Goal: Transaction & Acquisition: Purchase product/service

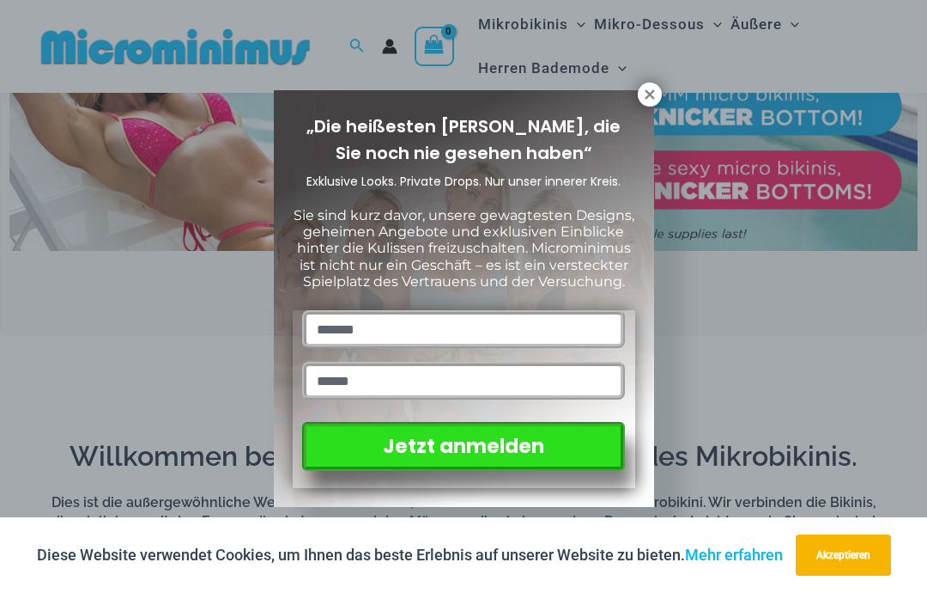
scroll to position [599, 0]
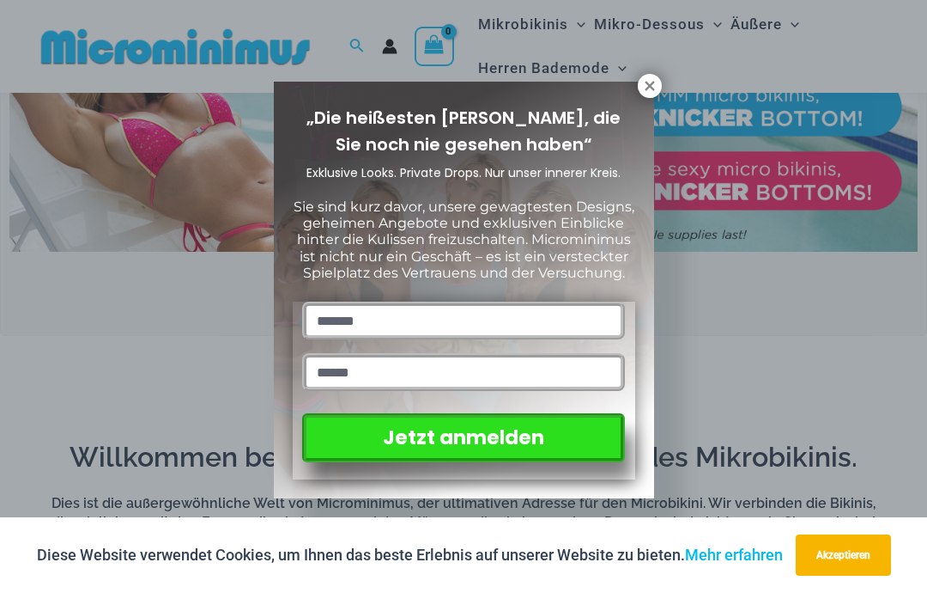
click at [655, 88] on icon at bounding box center [649, 85] width 15 height 15
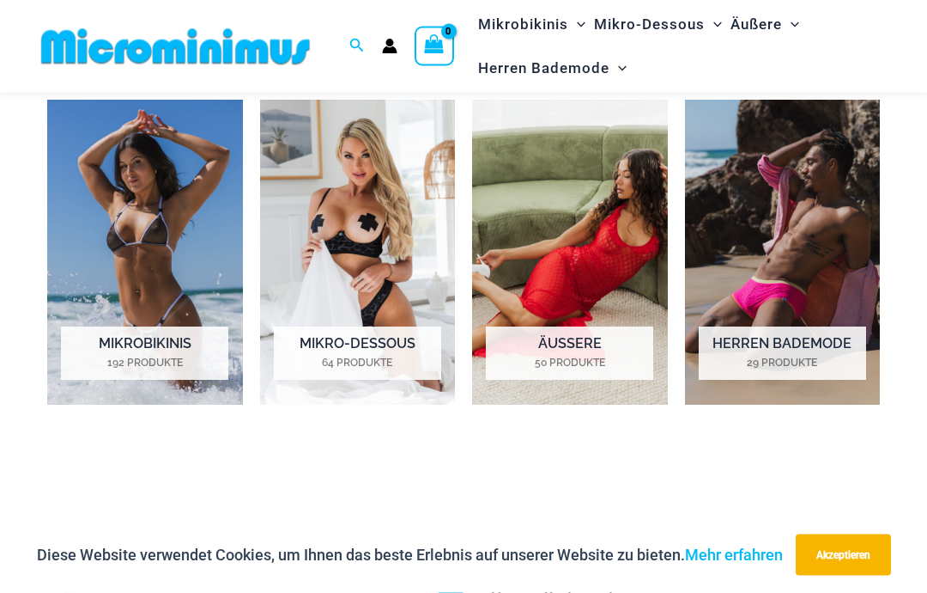
scroll to position [1132, 0]
click at [601, 312] on img "Besuchen Sie die Produktkategorie Outer" at bounding box center [570, 253] width 196 height 306
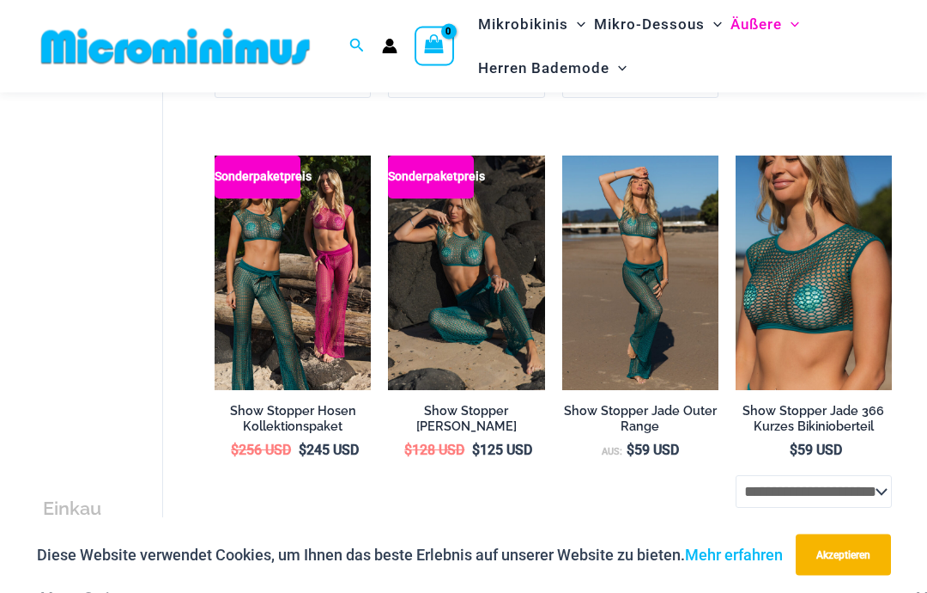
scroll to position [1073, 0]
click at [215, 155] on img at bounding box center [215, 155] width 0 height 0
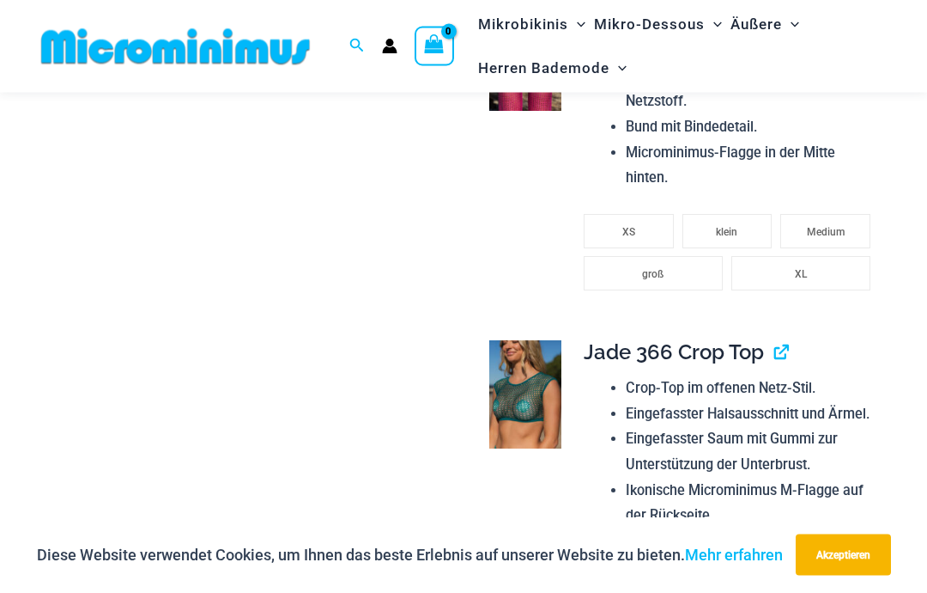
scroll to position [1527, 0]
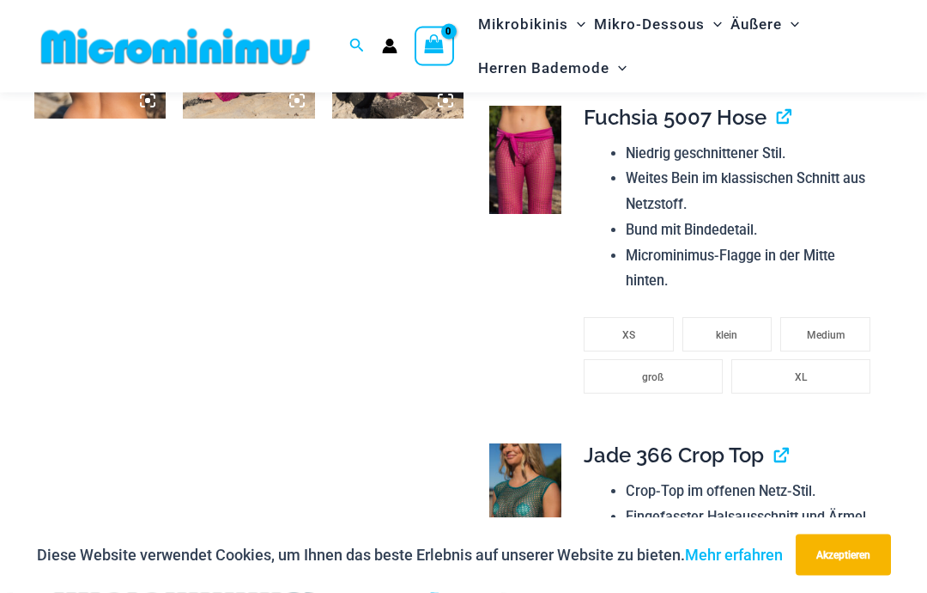
click at [648, 318] on li "XS" at bounding box center [629, 335] width 90 height 34
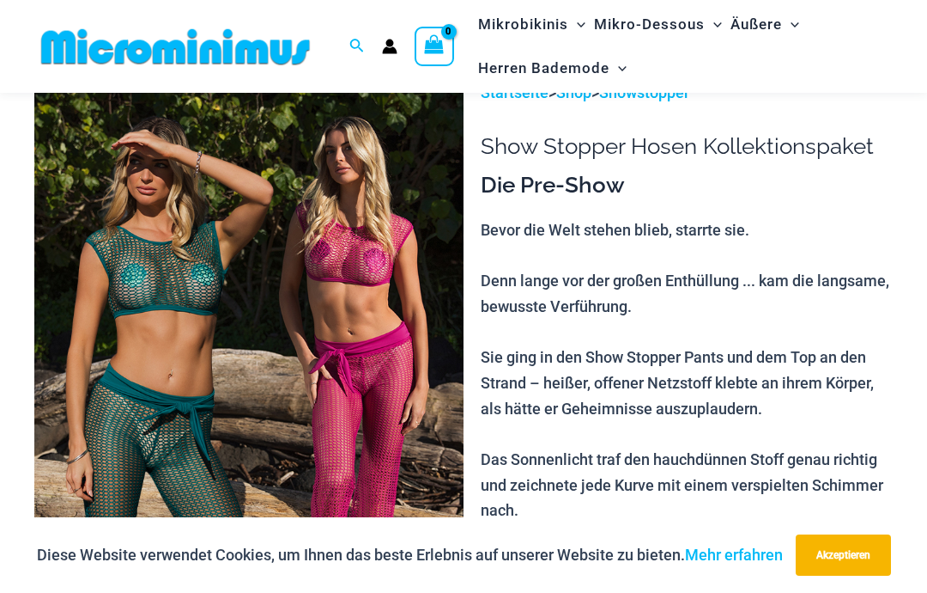
scroll to position [0, 0]
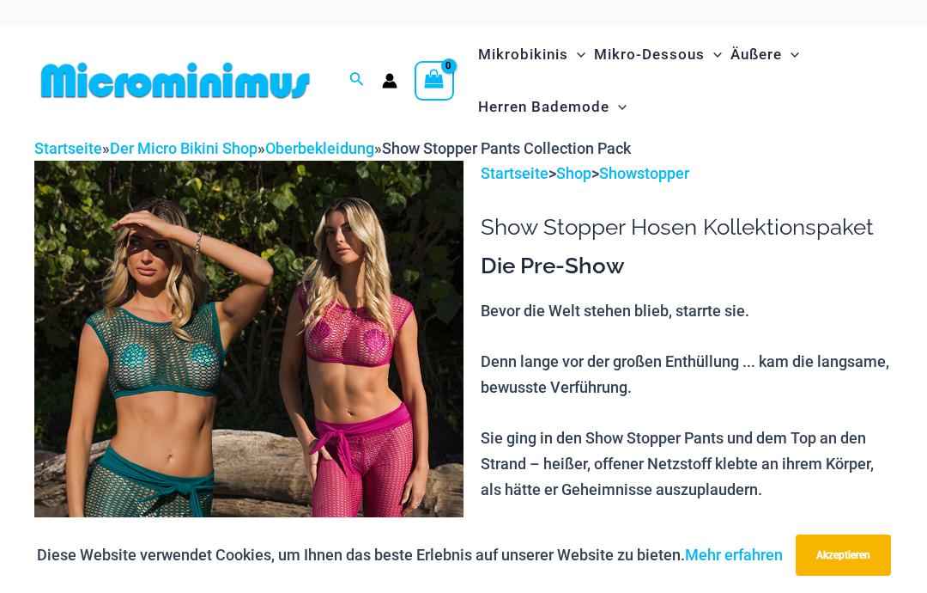
click at [362, 78] on icon "Link zum Suchsymbol" at bounding box center [357, 79] width 14 height 15
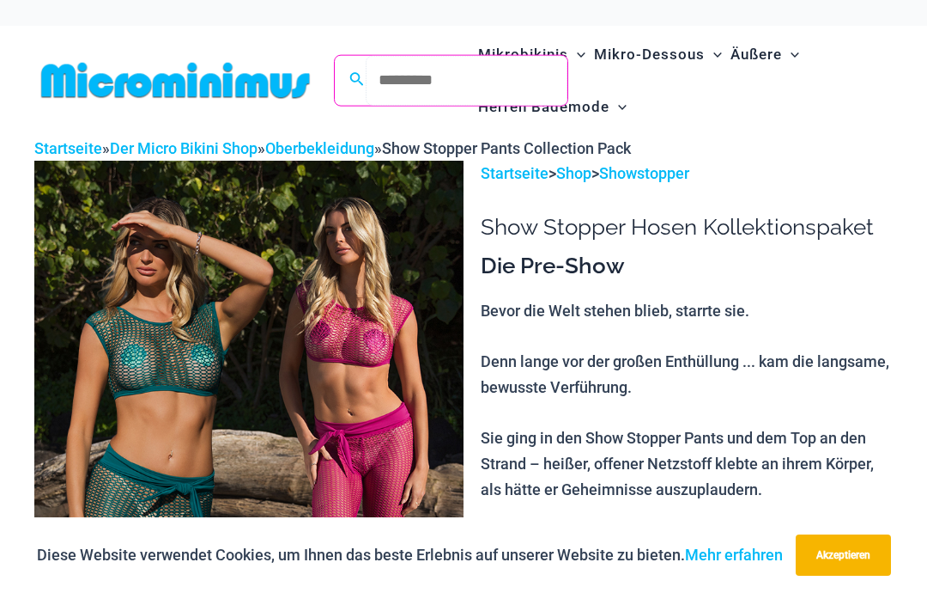
click at [432, 81] on input "Suchen nach: Suchen" at bounding box center [467, 80] width 202 height 51
type input "****"
click button "Suchen" at bounding box center [0, 0] width 0 height 0
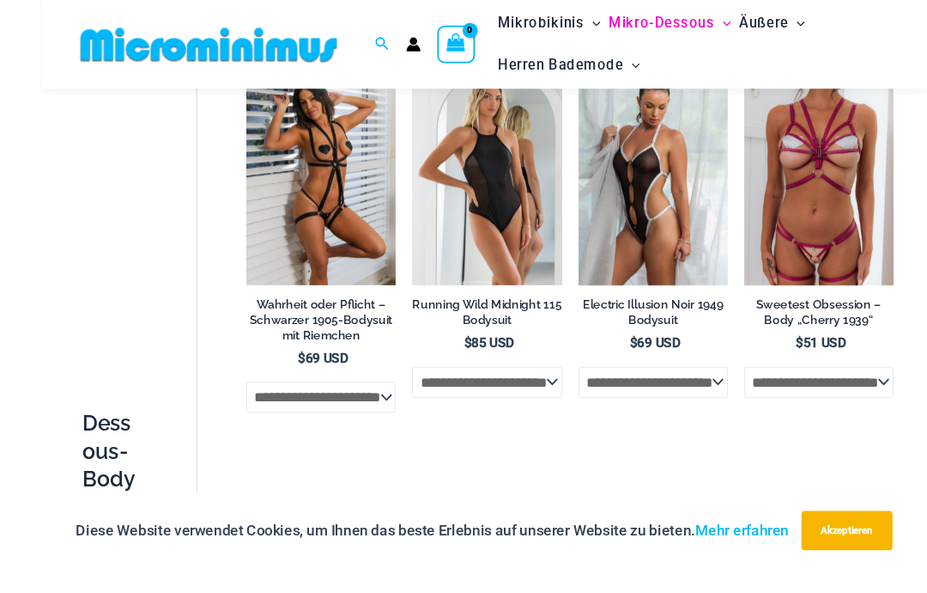
scroll to position [189, 0]
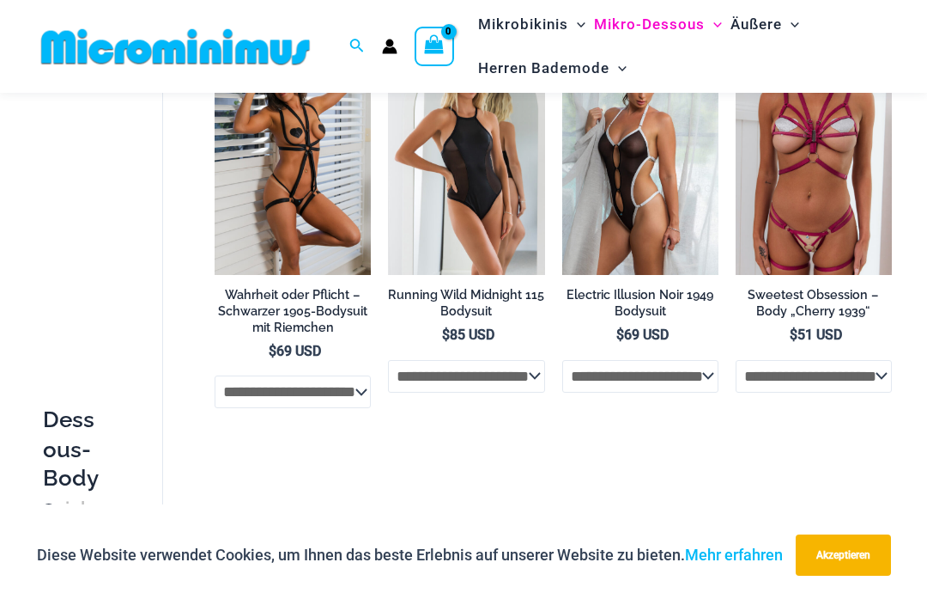
click at [562, 40] on img at bounding box center [562, 40] width 0 height 0
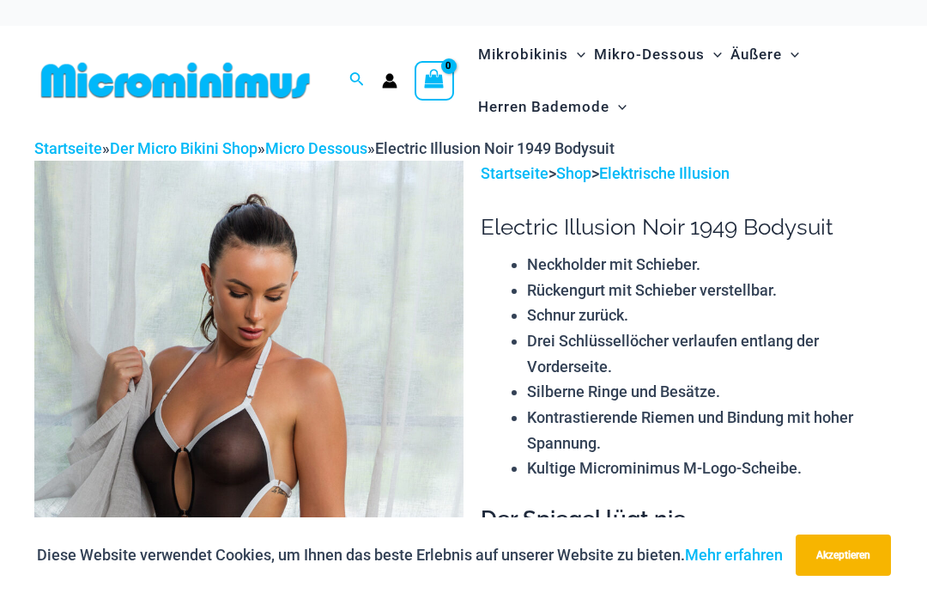
click at [392, 75] on circle "Link zum Kontosymbol" at bounding box center [390, 77] width 8 height 8
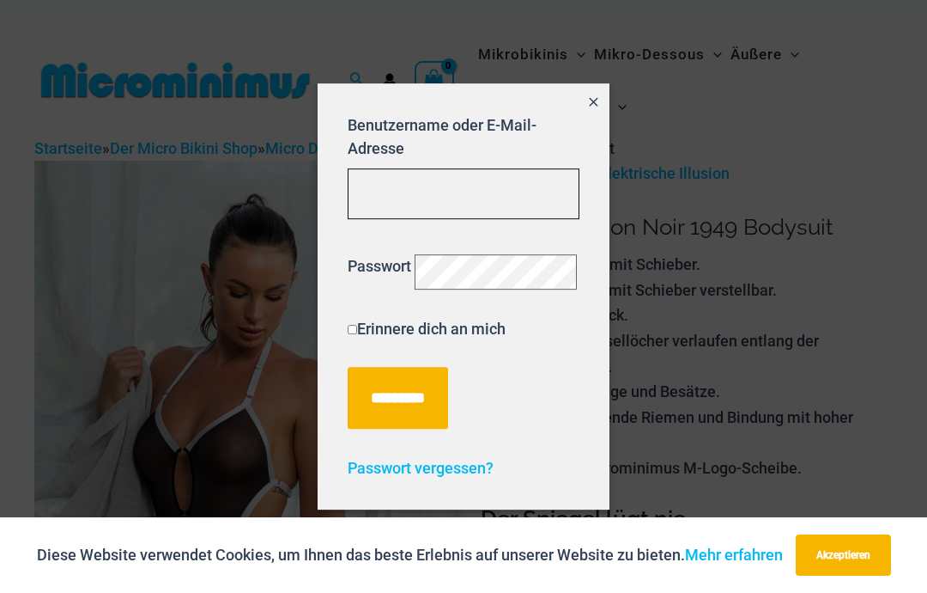
click at [424, 185] on input "Benutzername oder E-Mail-Adresse" at bounding box center [464, 193] width 232 height 51
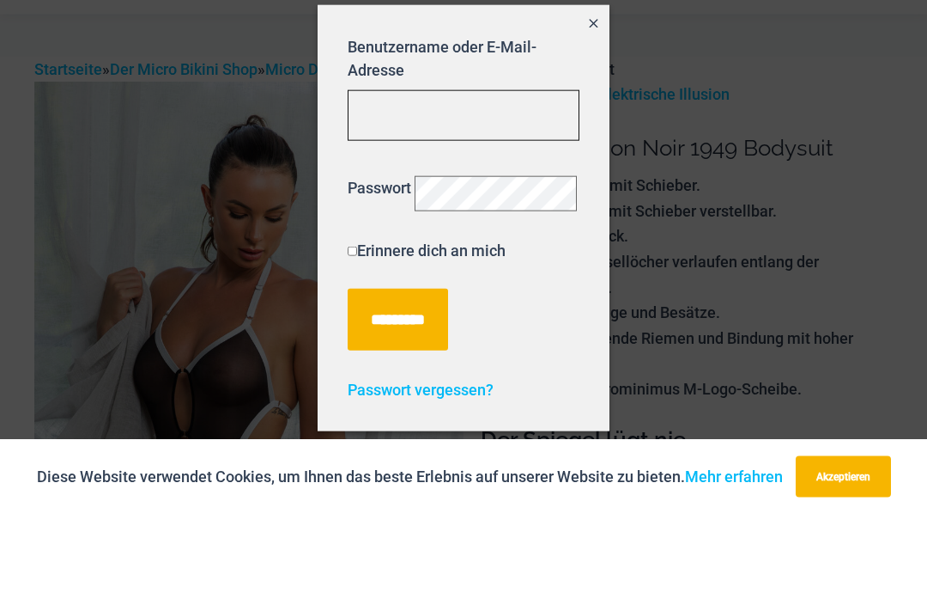
type input "**********"
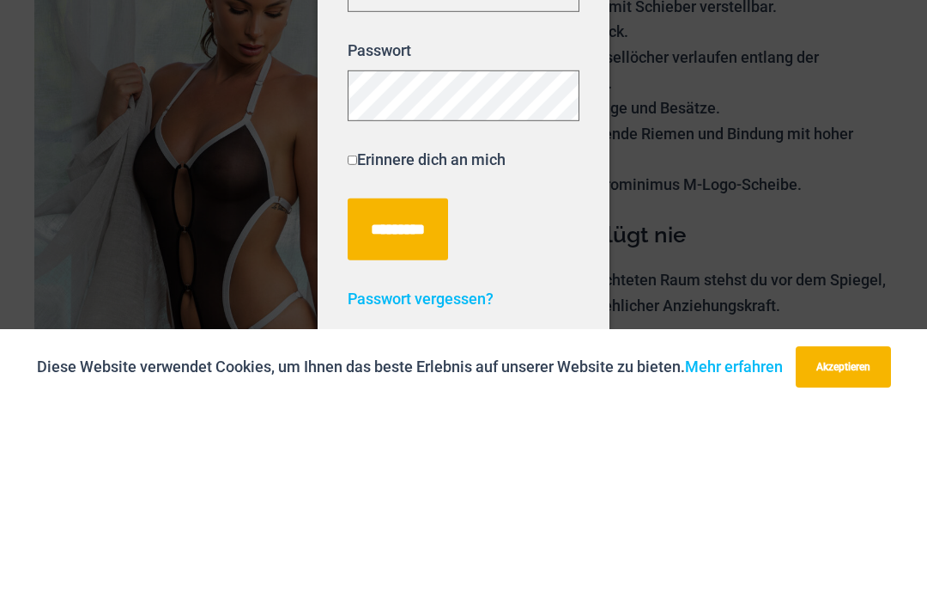
scroll to position [267, 0]
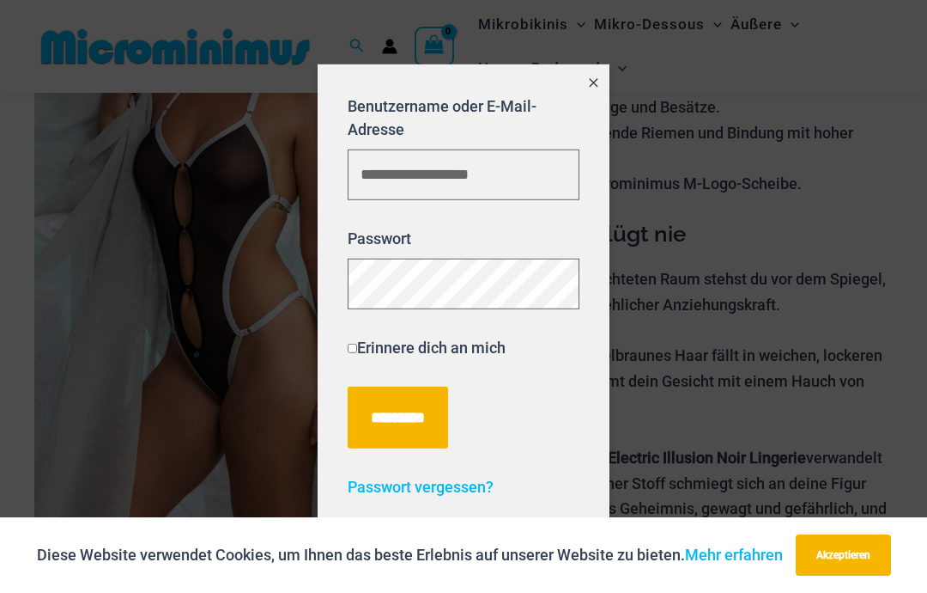
click at [432, 409] on input "*********" at bounding box center [398, 417] width 100 height 62
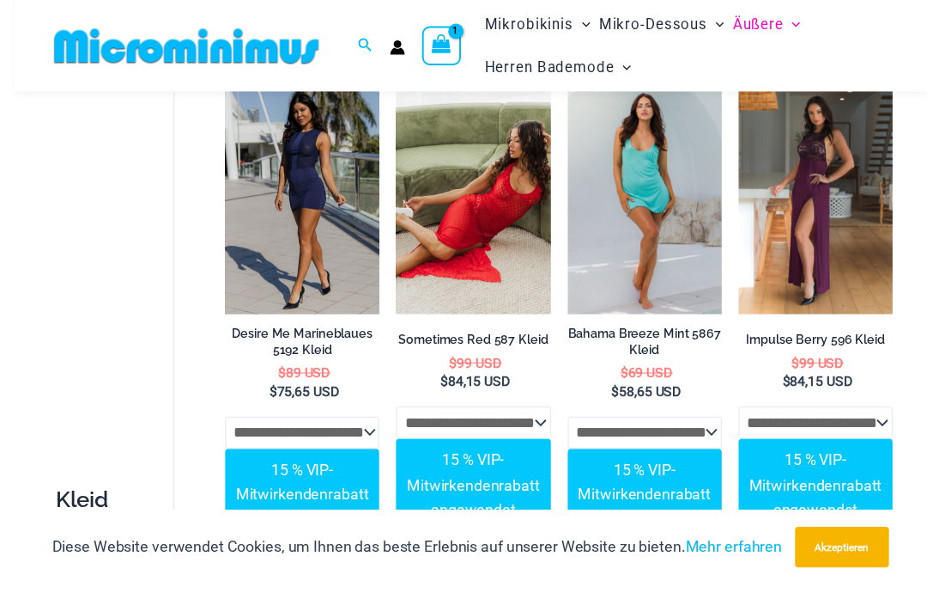
scroll to position [136, 0]
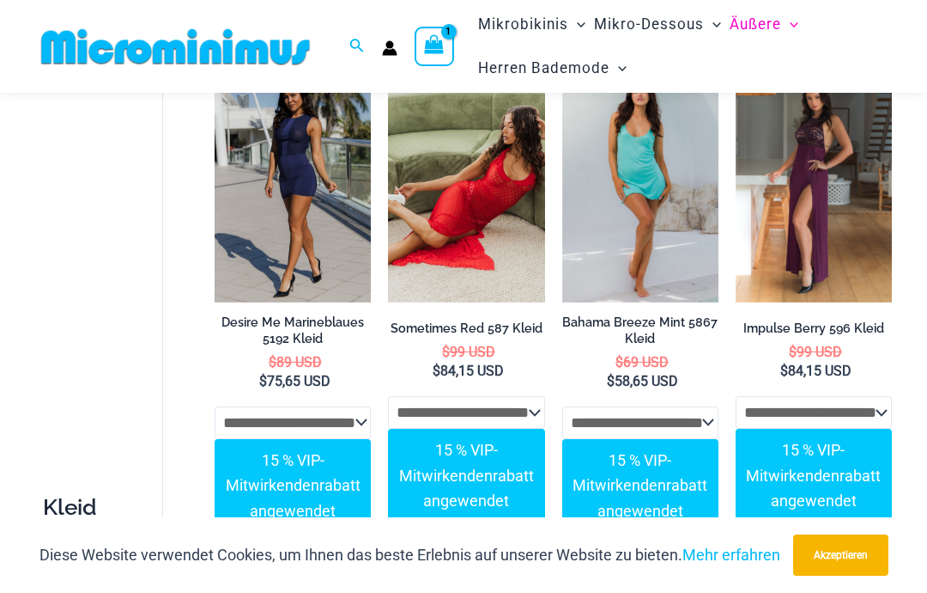
click at [562, 68] on img at bounding box center [562, 68] width 0 height 0
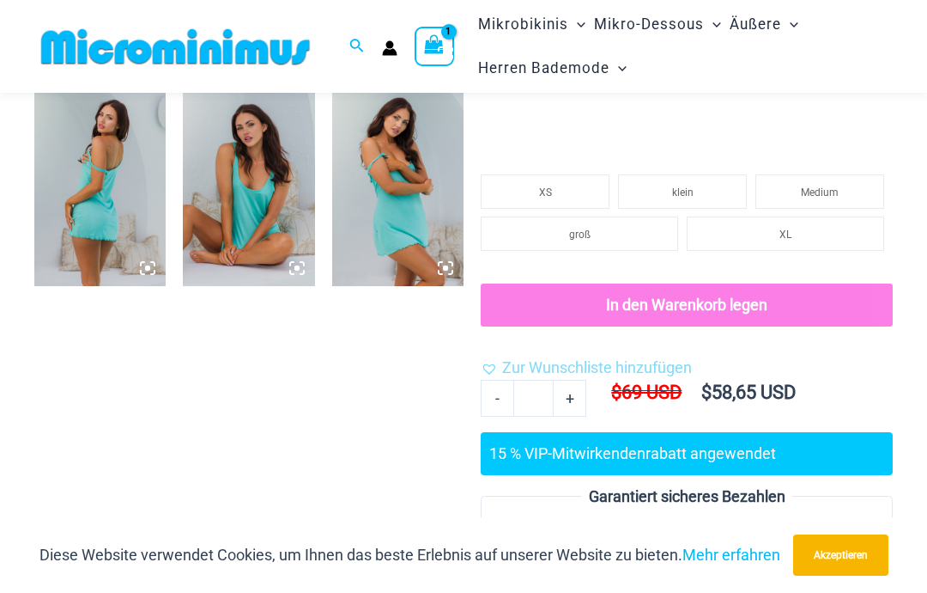
scroll to position [690, 0]
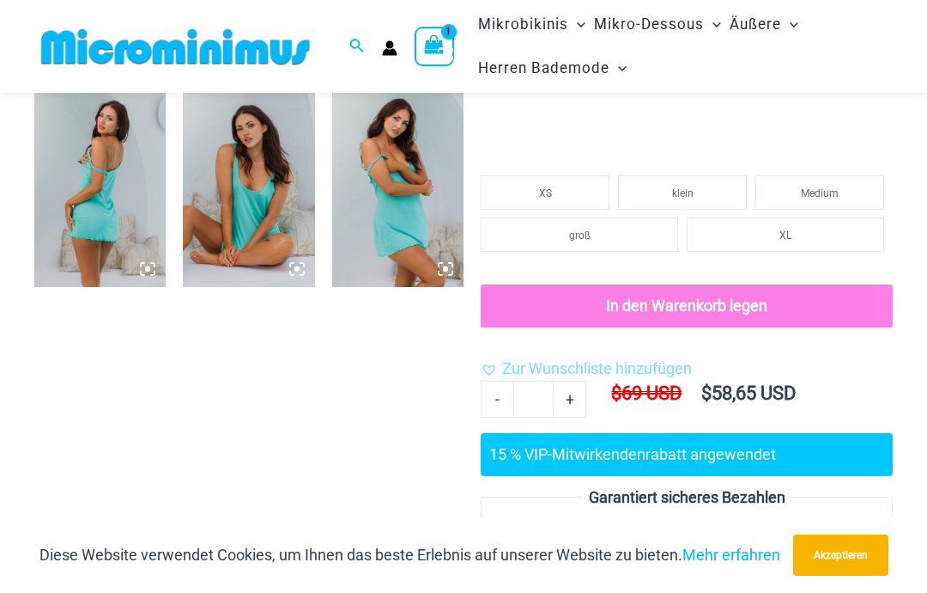
click at [129, 225] on img at bounding box center [99, 188] width 131 height 198
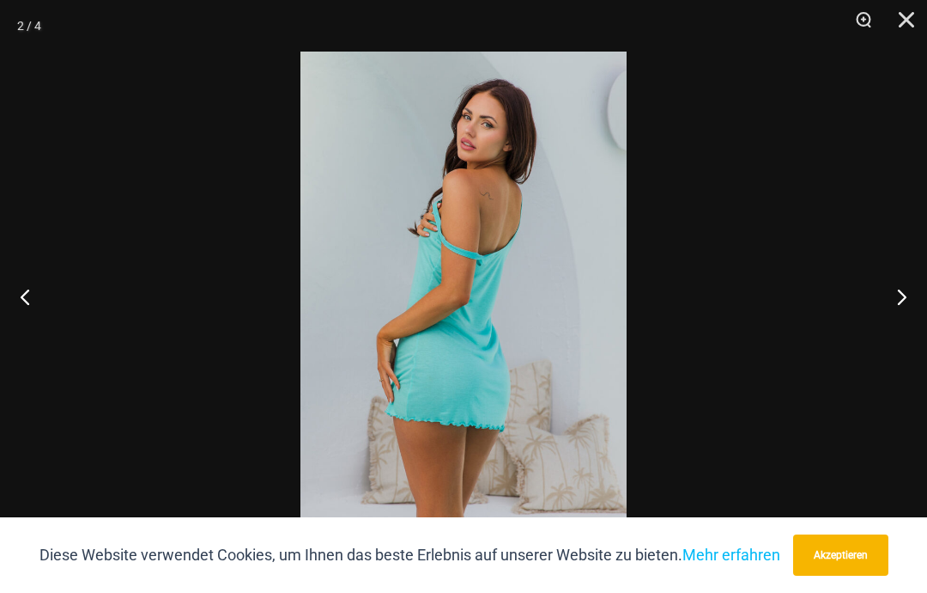
click at [899, 296] on button "Nächste" at bounding box center [895, 296] width 64 height 86
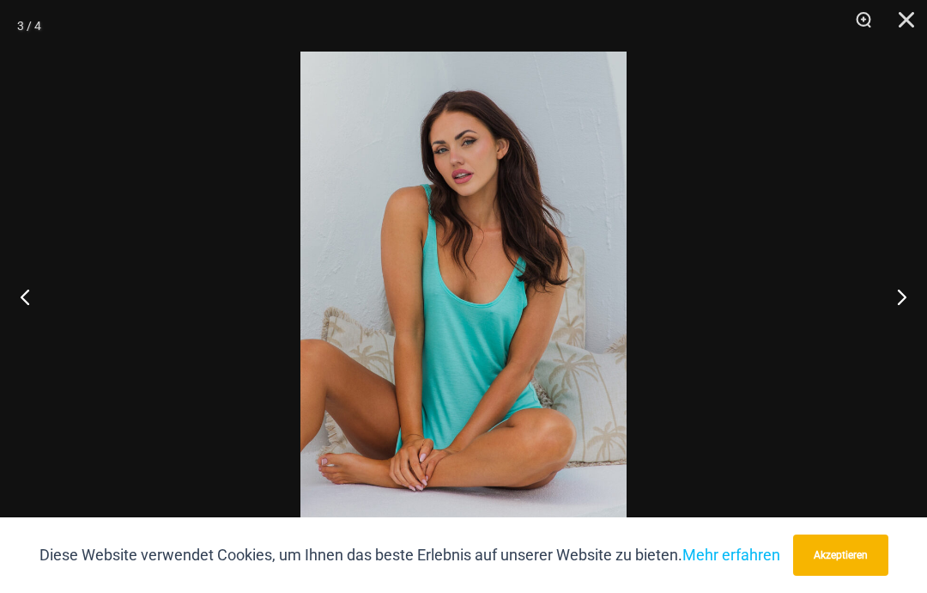
click at [899, 296] on button "Nächste" at bounding box center [895, 296] width 64 height 86
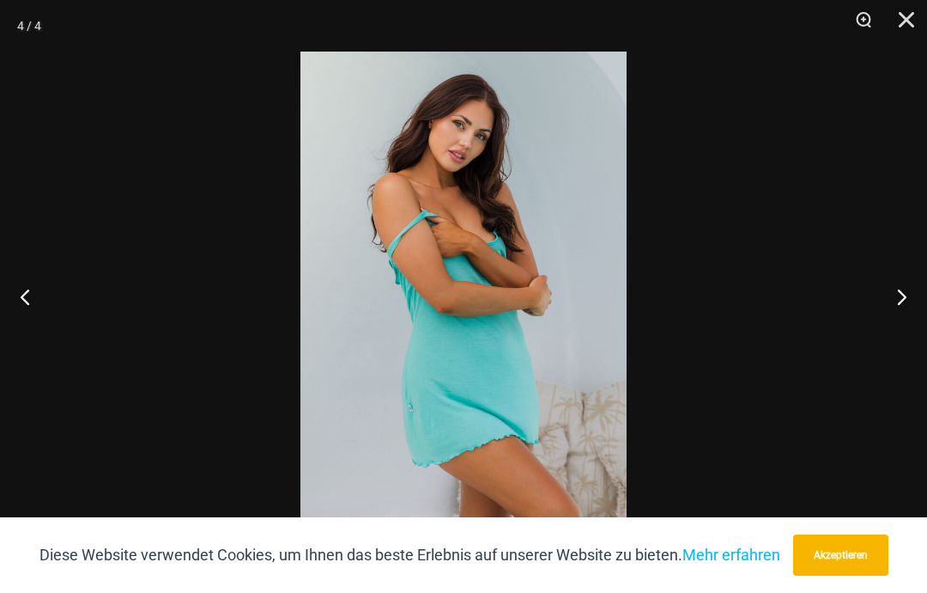
click at [895, 292] on button "Nächste" at bounding box center [895, 296] width 64 height 86
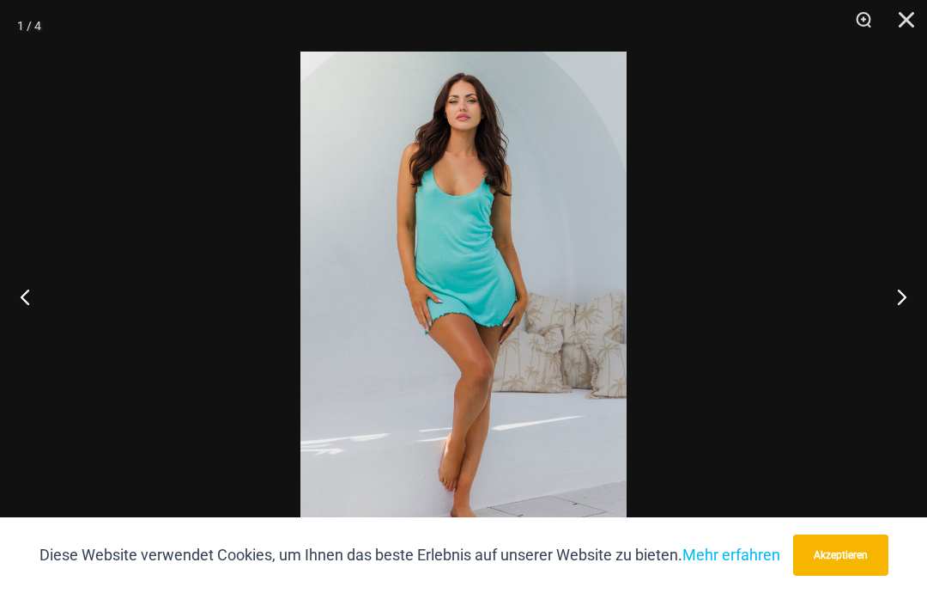
click at [893, 294] on button "Nächste" at bounding box center [895, 296] width 64 height 86
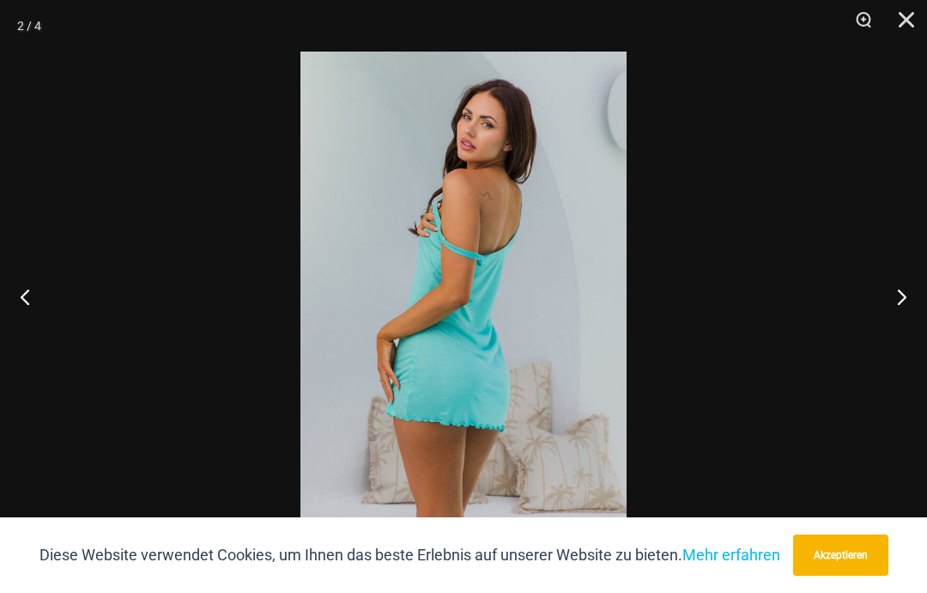
click at [891, 292] on button "Nächste" at bounding box center [895, 296] width 64 height 86
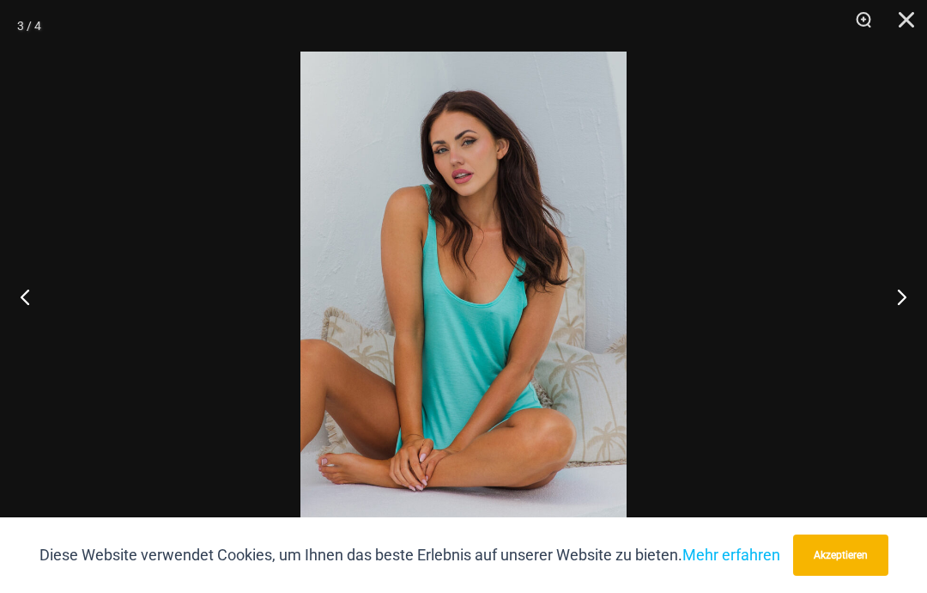
click at [903, 27] on button "Schließen" at bounding box center [900, 26] width 43 height 52
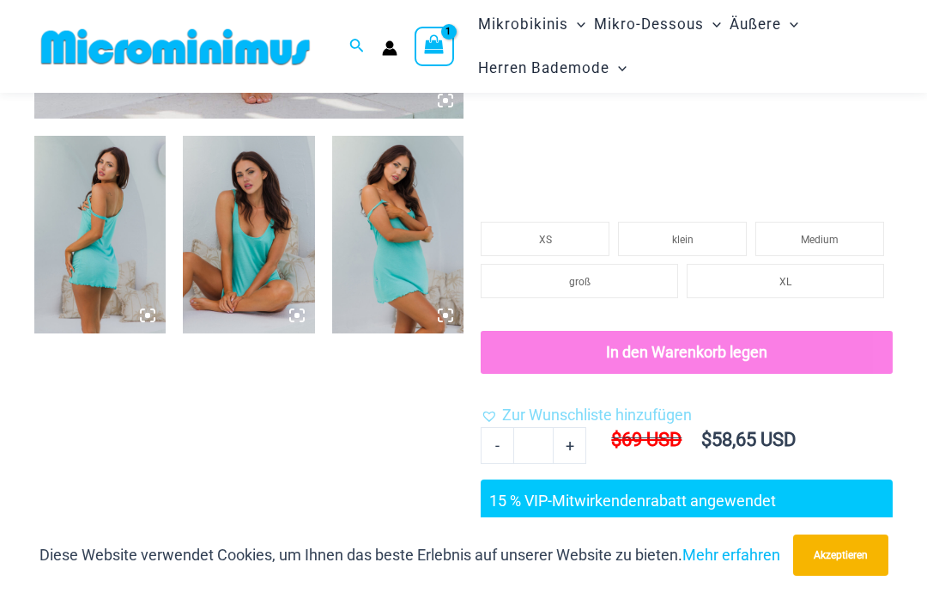
scroll to position [0, 0]
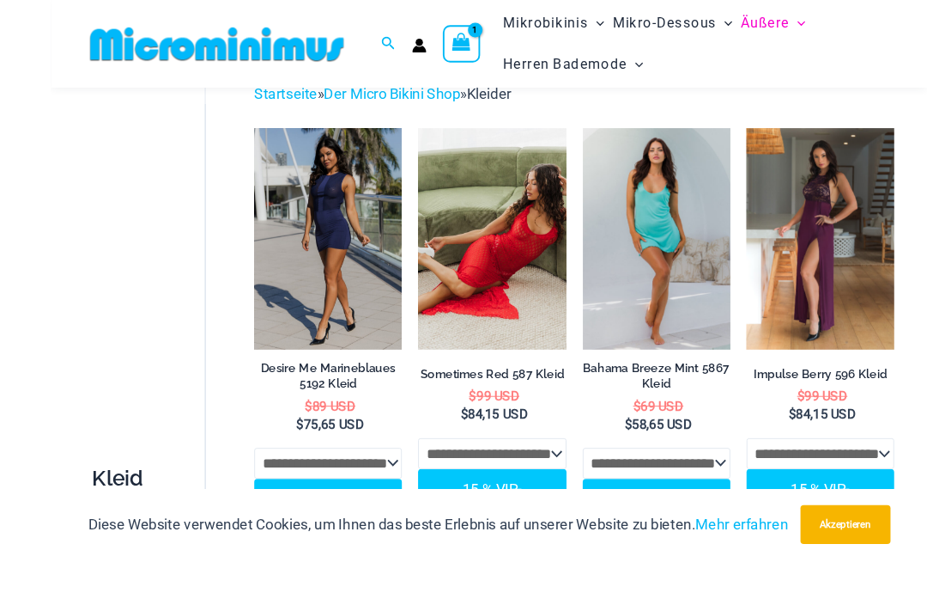
scroll to position [92, 0]
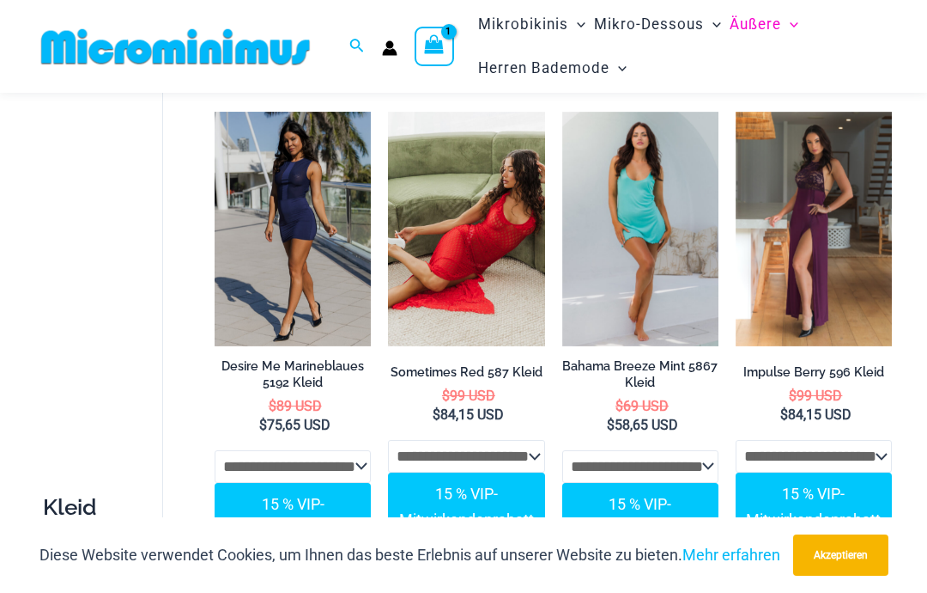
click at [215, 112] on img at bounding box center [215, 112] width 0 height 0
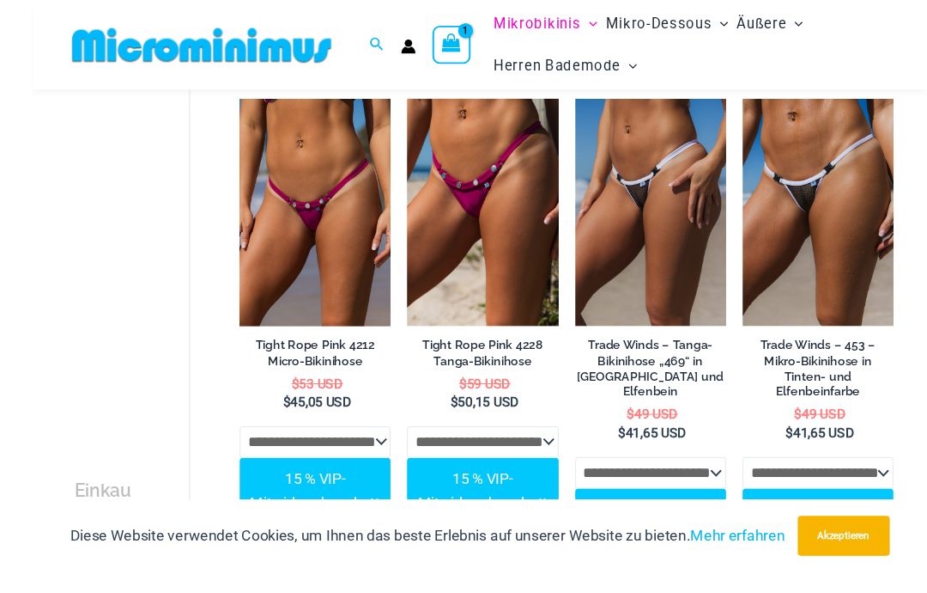
scroll to position [1111, 0]
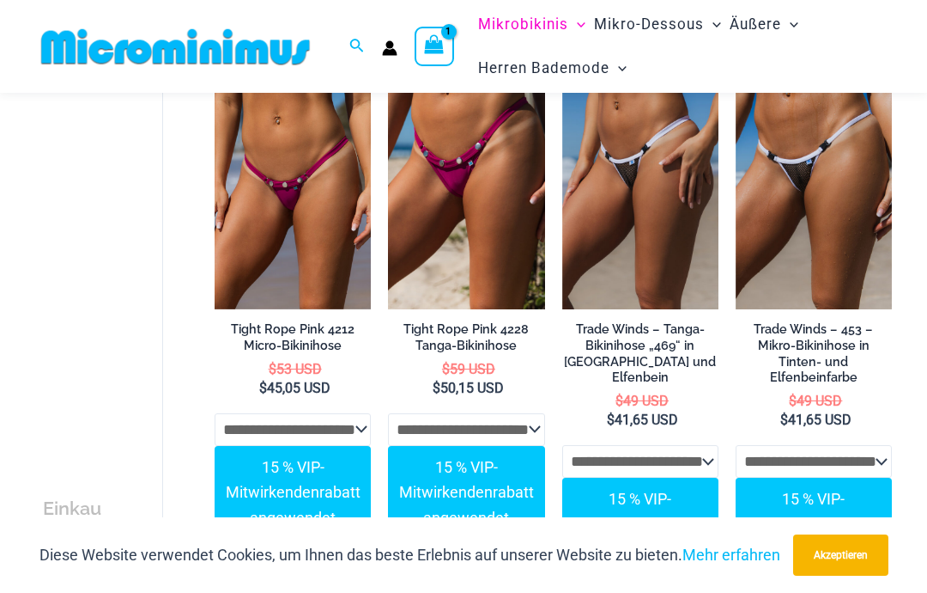
click at [429, 587] on div "Diese Website verwendet Cookies, um Ihnen das beste Erlebnis auf unserer Websit…" at bounding box center [463, 555] width 927 height 76
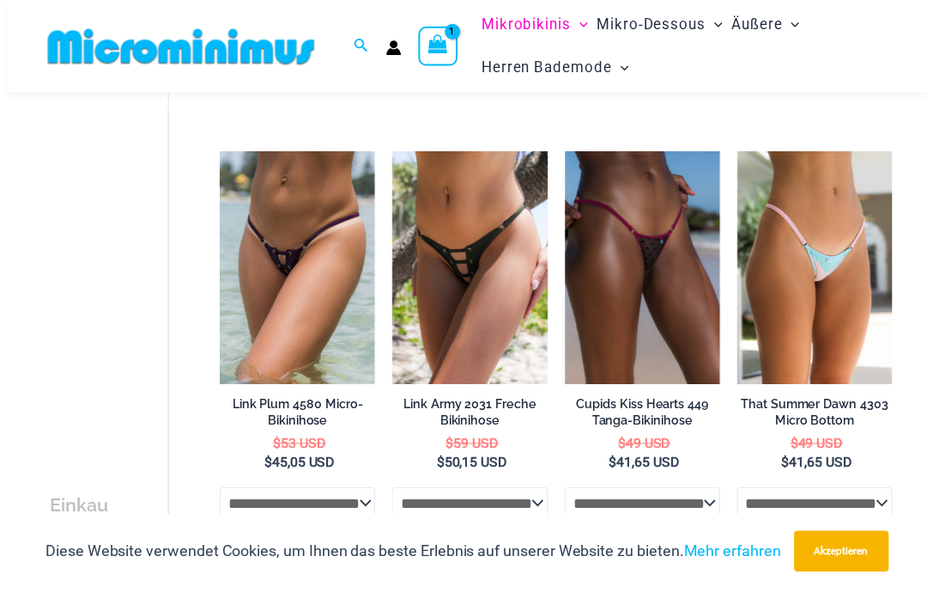
scroll to position [4829, 0]
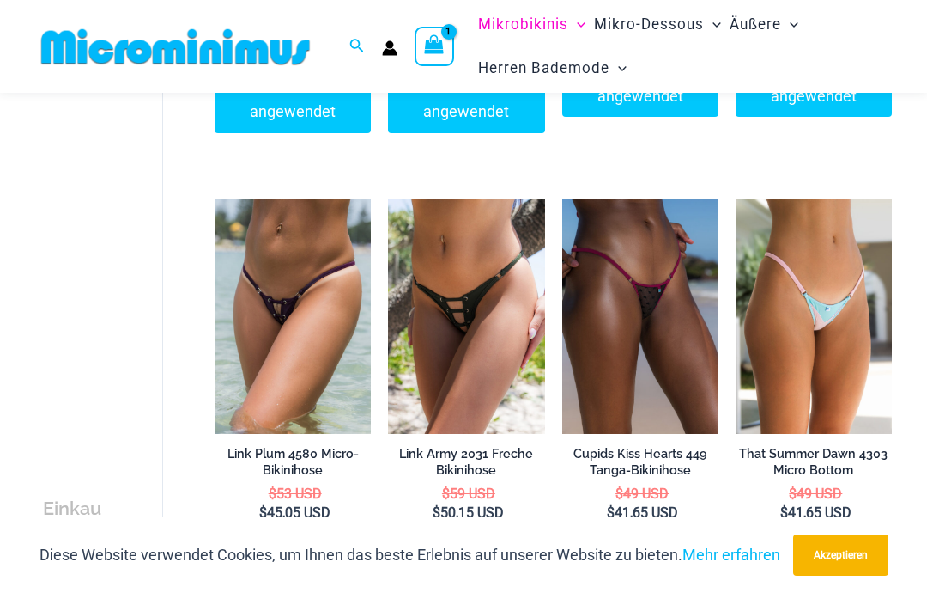
click at [736, 199] on img at bounding box center [736, 199] width 0 height 0
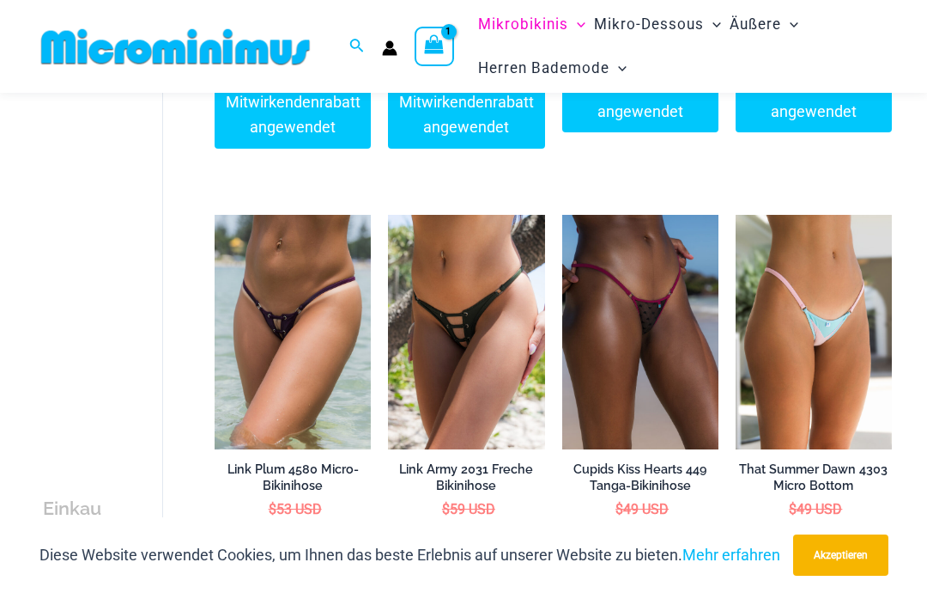
scroll to position [4817, 0]
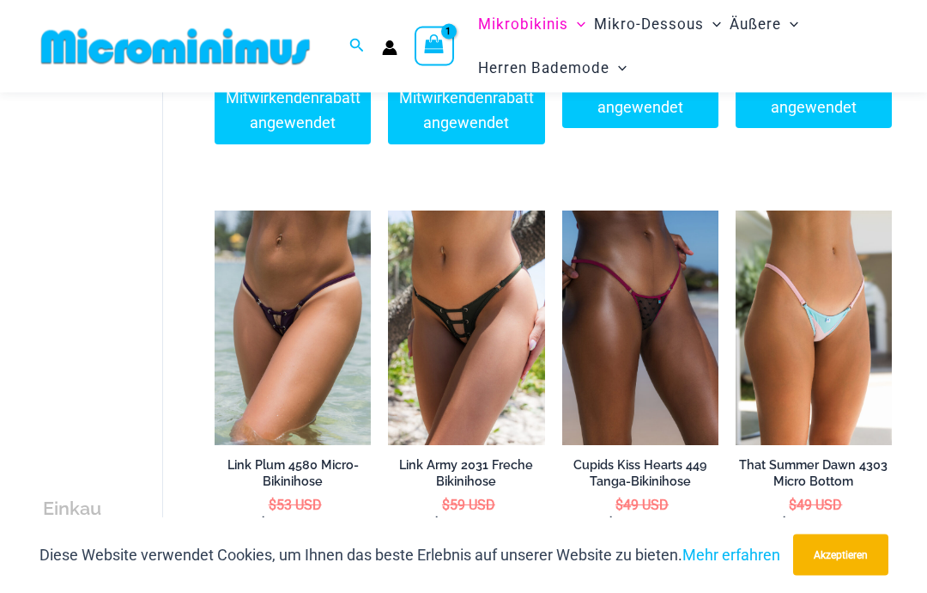
click at [736, 211] on img at bounding box center [736, 211] width 0 height 0
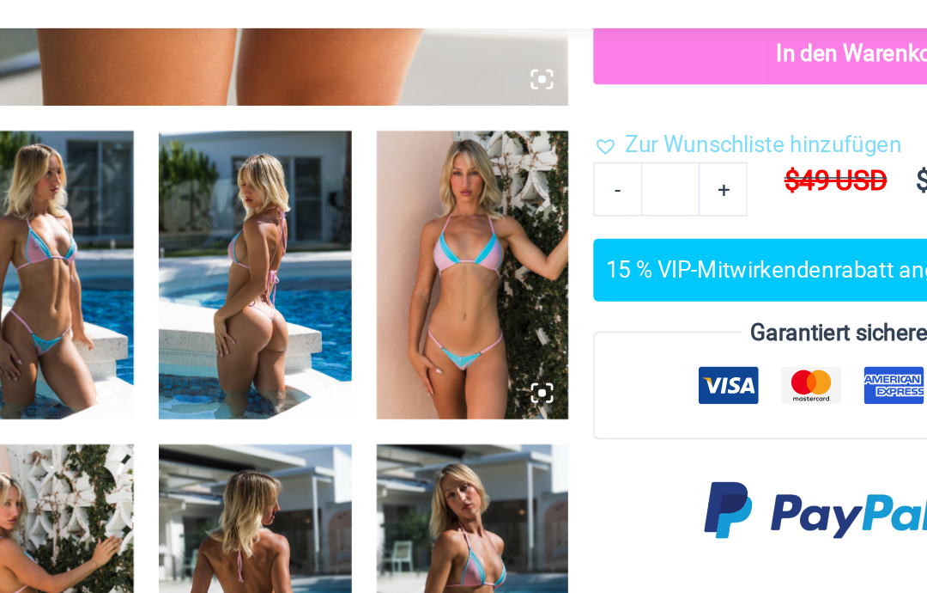
scroll to position [577, 0]
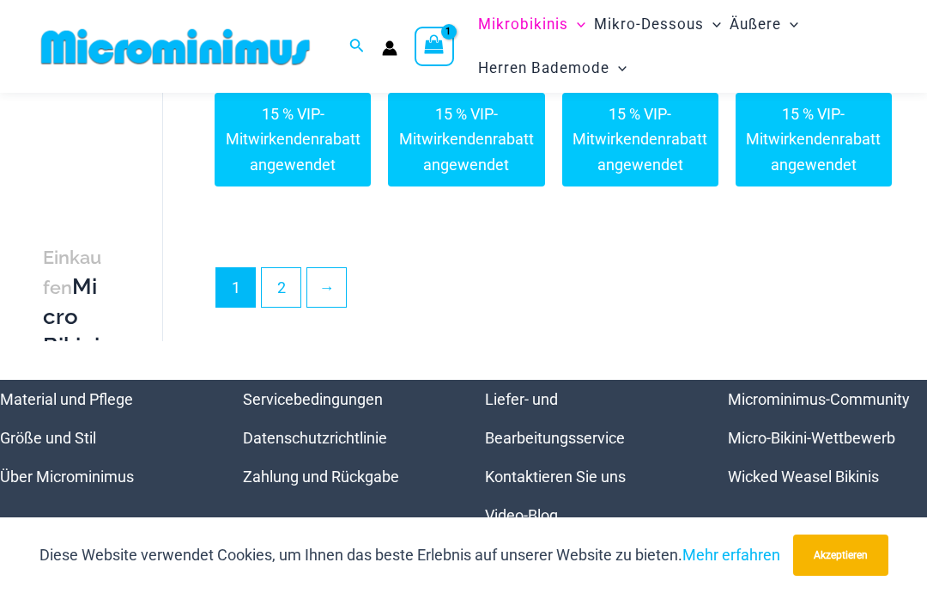
scroll to position [5341, 0]
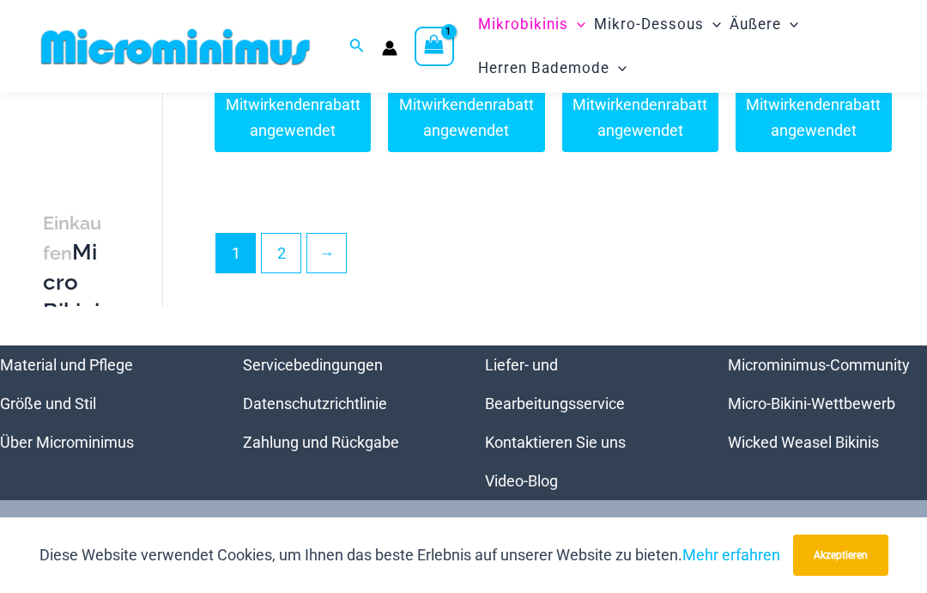
click at [281, 244] on font "2" at bounding box center [281, 253] width 9 height 18
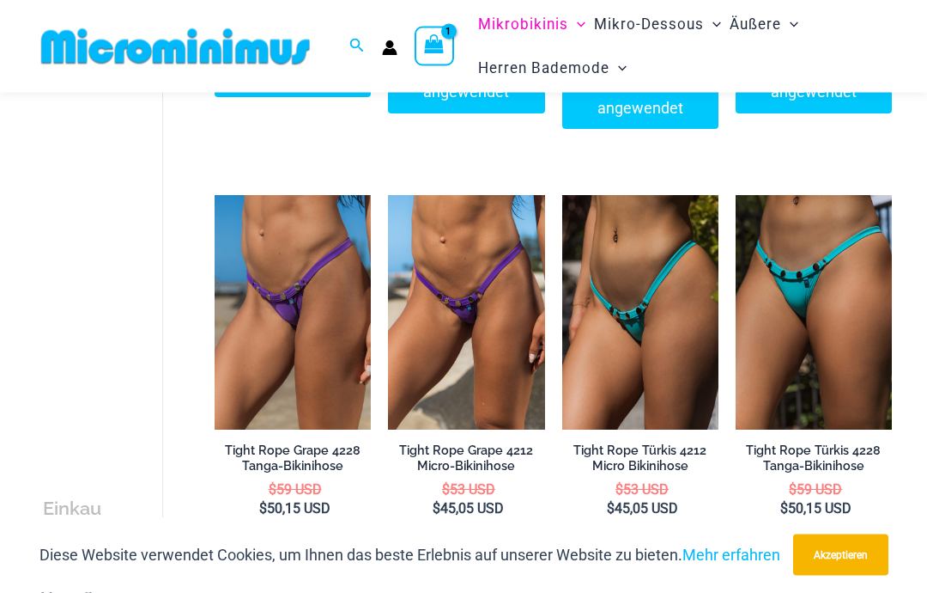
scroll to position [545, 0]
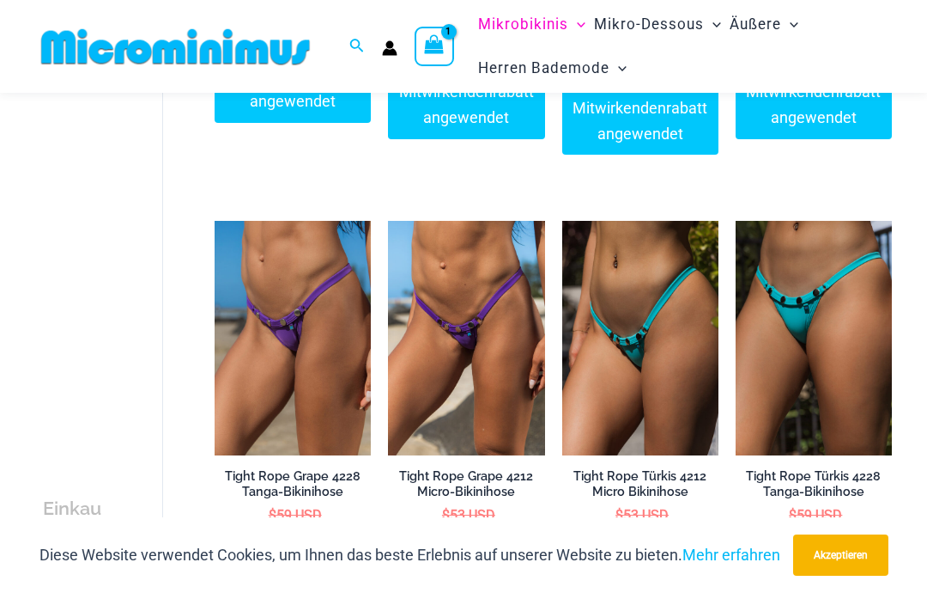
click at [736, 221] on img at bounding box center [736, 221] width 0 height 0
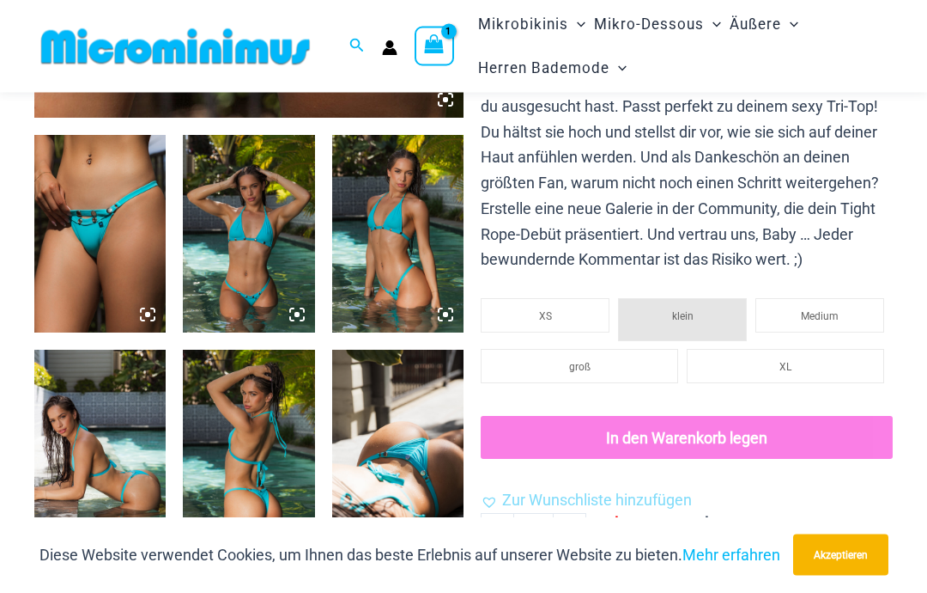
scroll to position [797, 0]
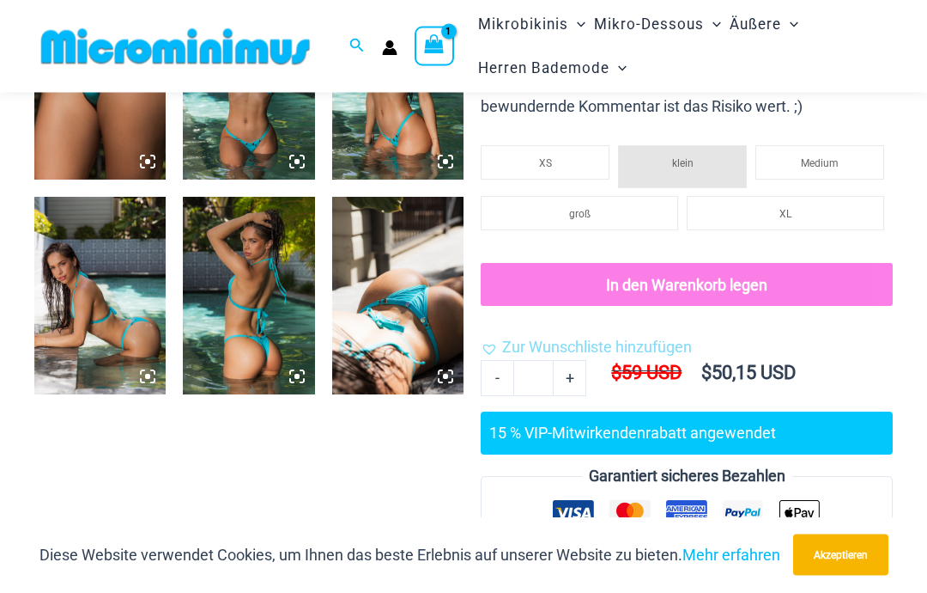
click at [558, 146] on li "XS" at bounding box center [545, 163] width 129 height 34
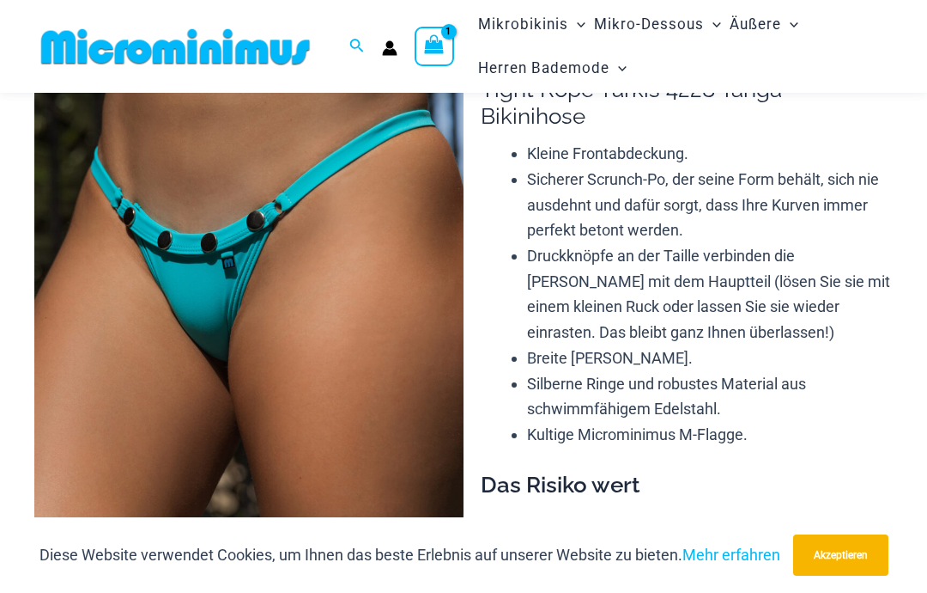
scroll to position [0, 0]
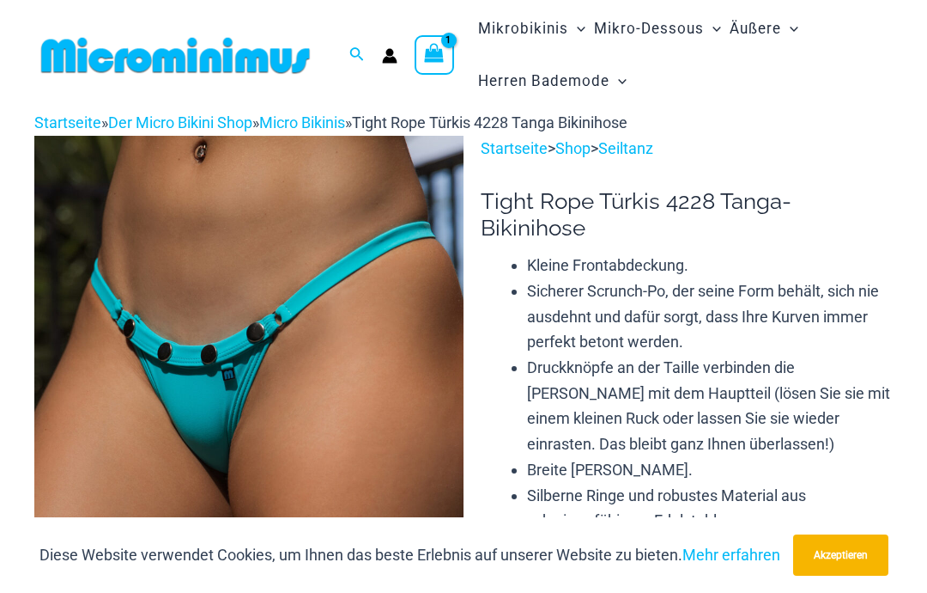
click at [498, 192] on font "Tight Rope Türkis 4228 Tanga-Bikinihose" at bounding box center [636, 214] width 311 height 52
copy font "Tight Rope Türkis"
click at [352, 58] on icon "Link zum Suchsymbol" at bounding box center [357, 54] width 14 height 15
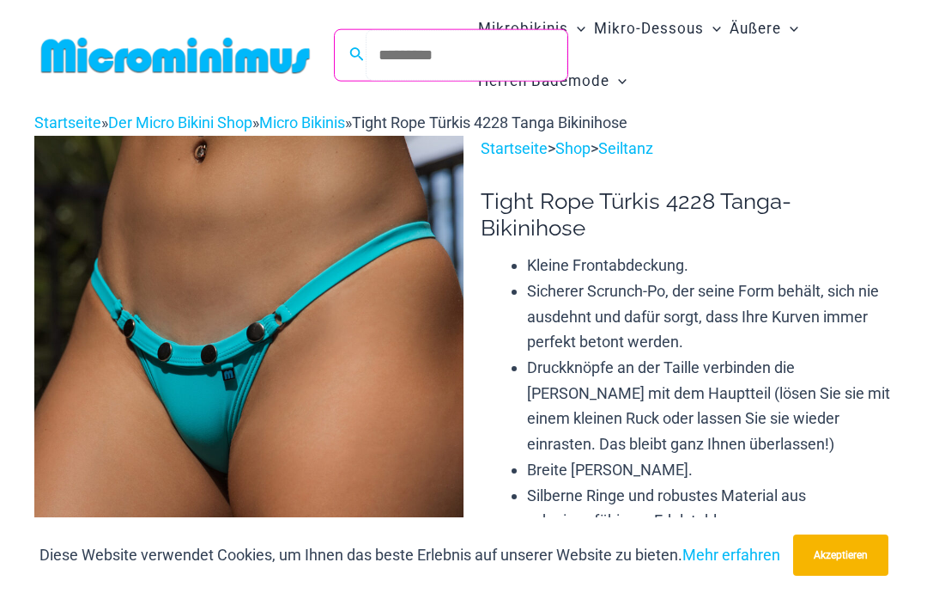
click at [410, 47] on input "Suchen nach: Suchen" at bounding box center [467, 55] width 202 height 51
click at [414, 60] on input "Suchen nach: Suchen" at bounding box center [467, 55] width 202 height 51
paste input "**********"
type input "**********"
click button "Suchen" at bounding box center [0, 0] width 0 height 0
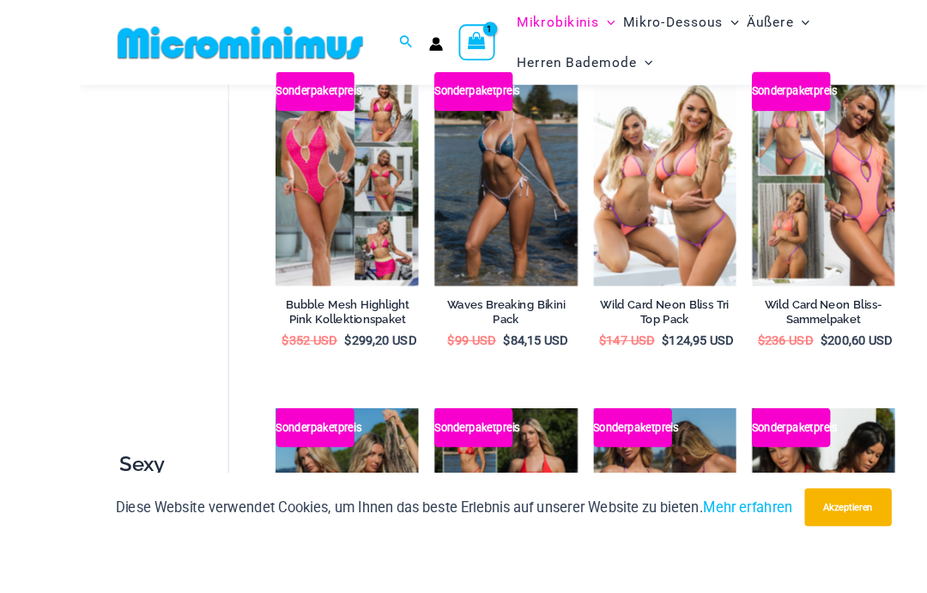
scroll to position [484, 0]
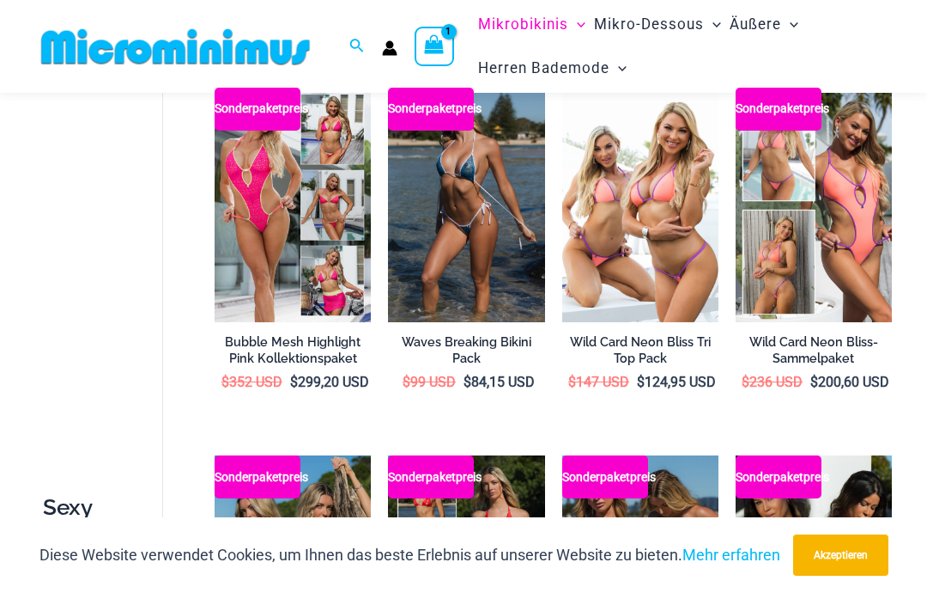
click at [388, 88] on img at bounding box center [388, 88] width 0 height 0
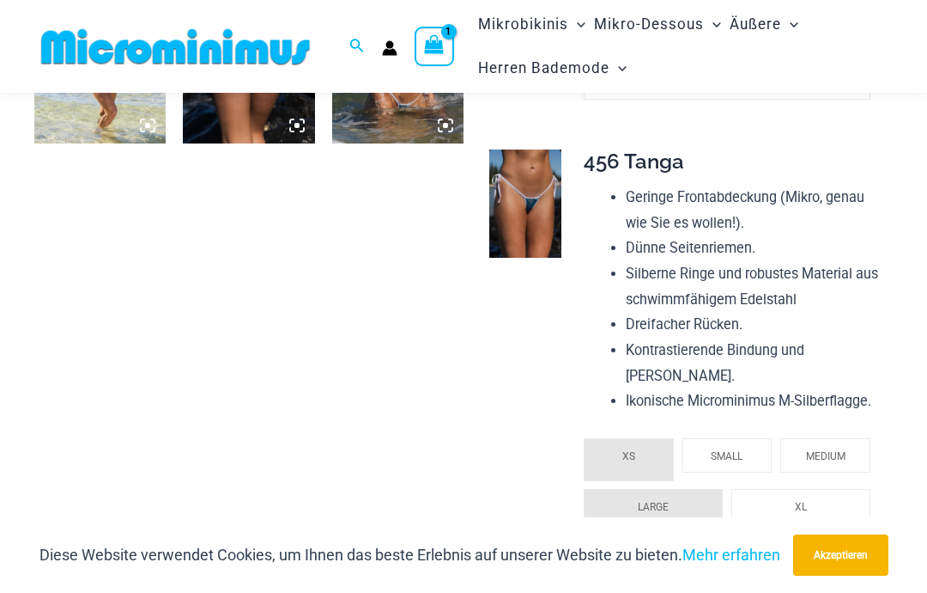
scroll to position [1263, 0]
click at [742, 450] on span "SMALL" at bounding box center [727, 456] width 32 height 12
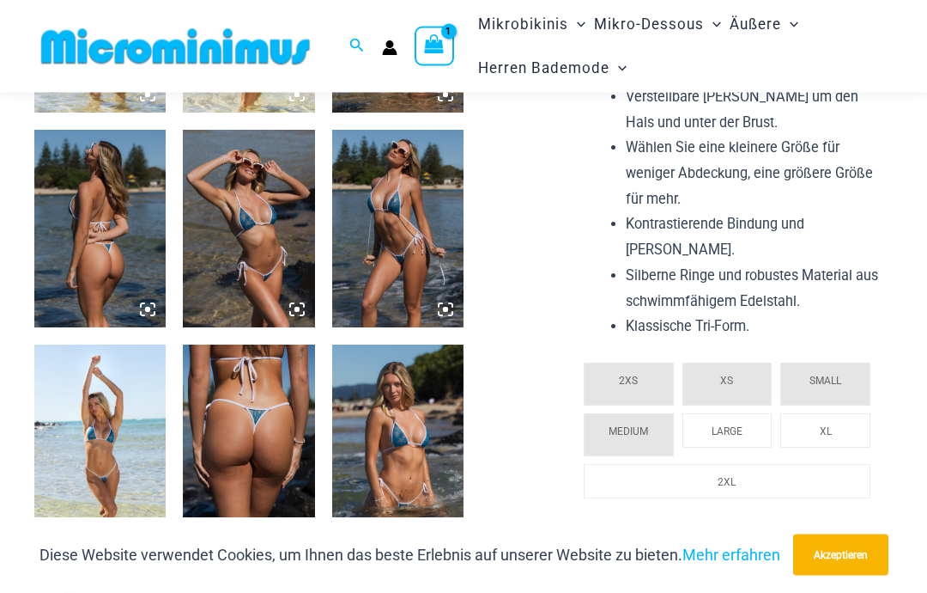
scroll to position [864, 0]
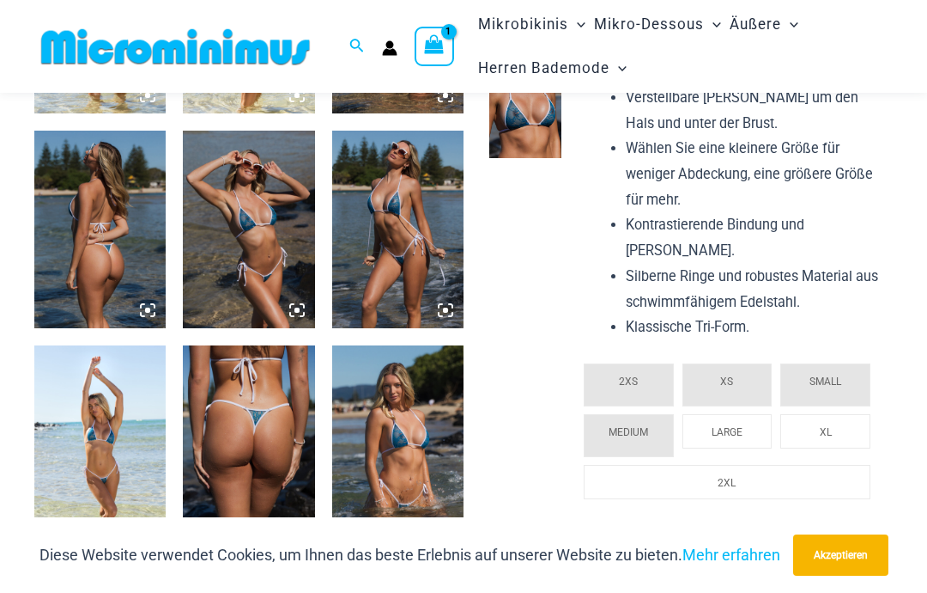
click at [721, 375] on span "XS" at bounding box center [727, 381] width 13 height 12
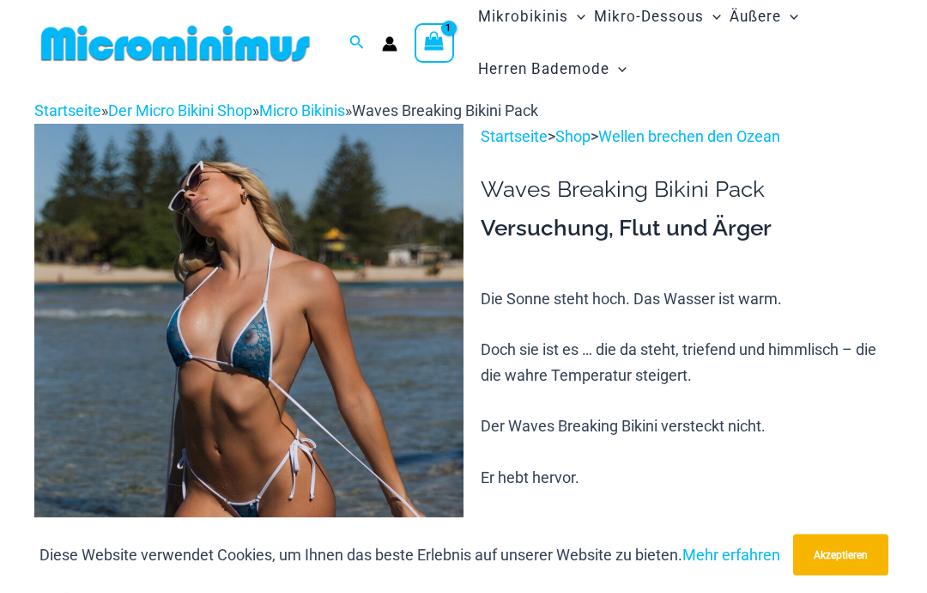
scroll to position [0, 0]
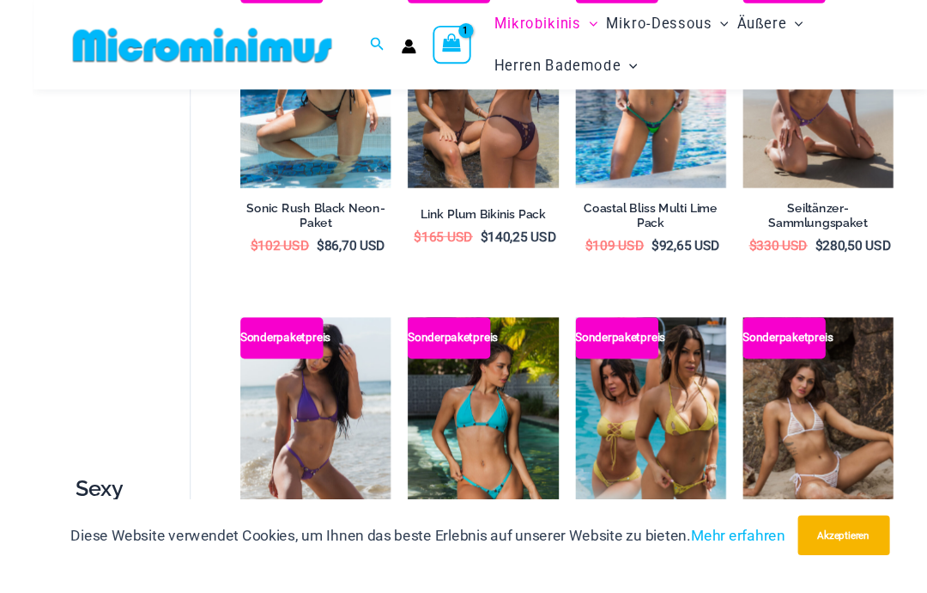
scroll to position [2489, 0]
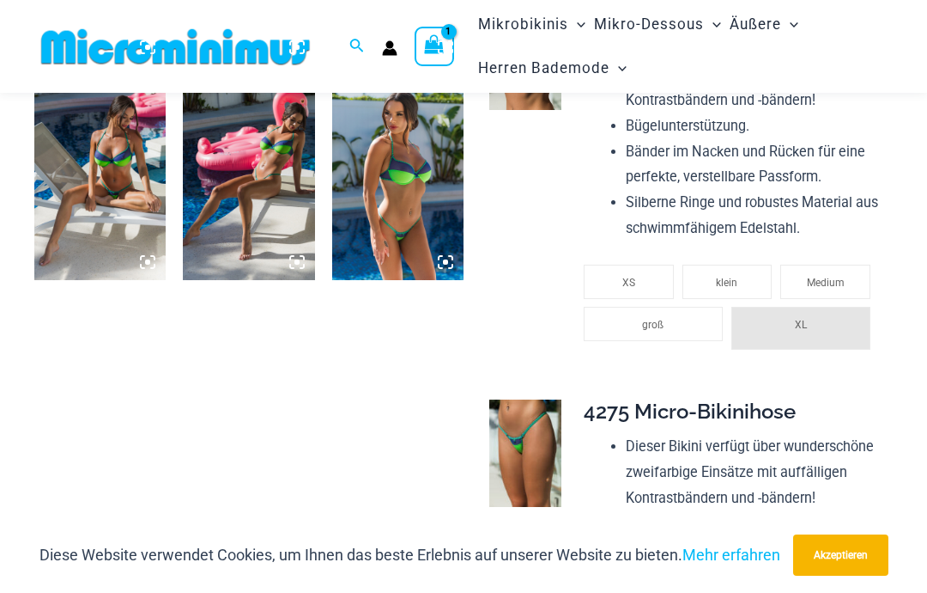
scroll to position [875, 0]
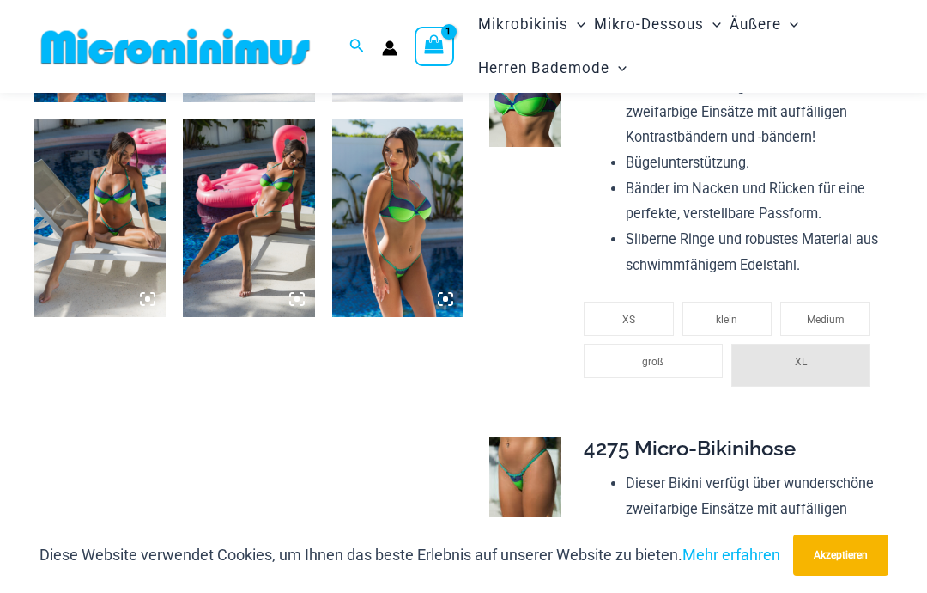
click at [745, 307] on li "klein" at bounding box center [728, 318] width 90 height 34
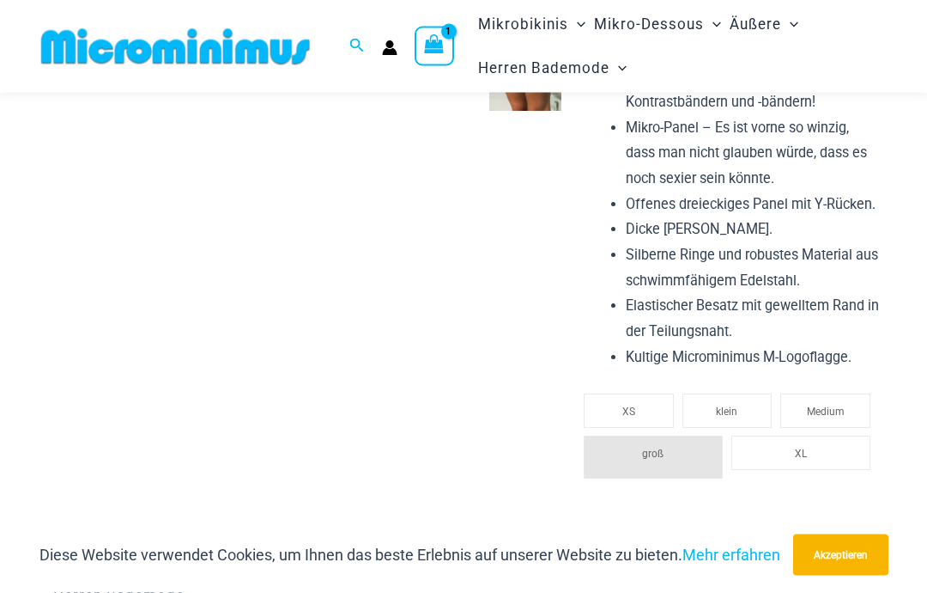
scroll to position [1382, 0]
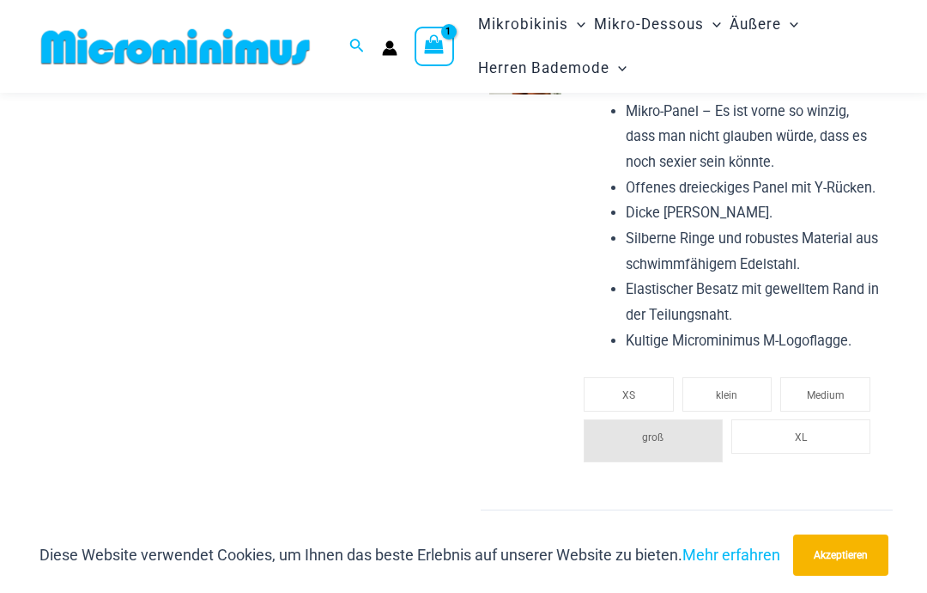
click at [743, 377] on li "klein" at bounding box center [728, 394] width 90 height 34
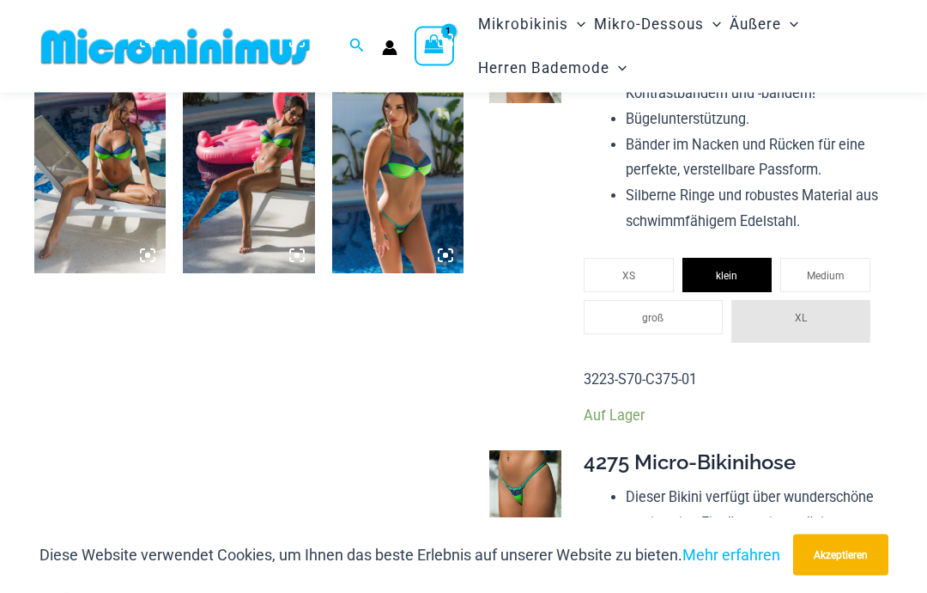
scroll to position [919, 0]
click at [392, 53] on icon "Link zum Kontosymbol" at bounding box center [390, 51] width 15 height 7
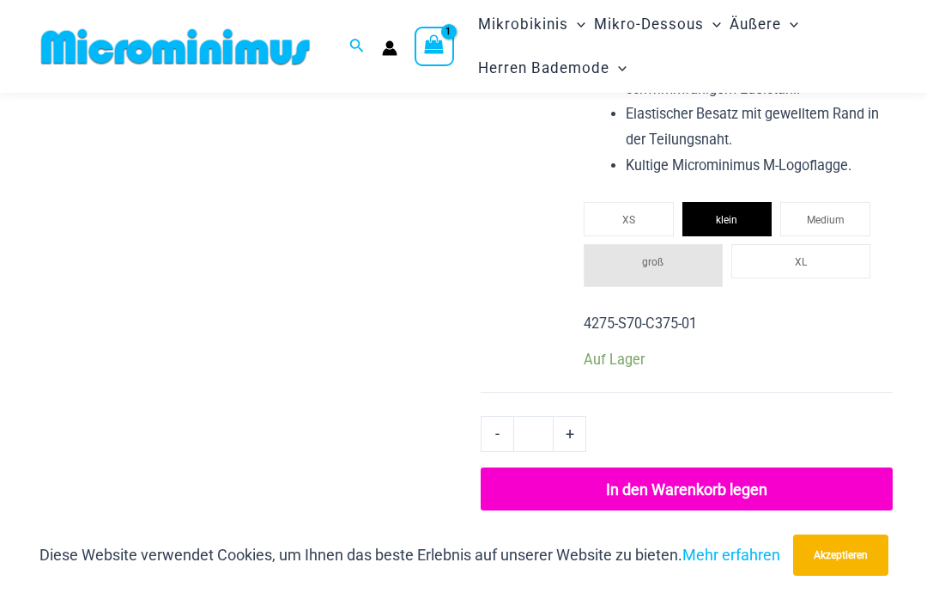
scroll to position [1557, 0]
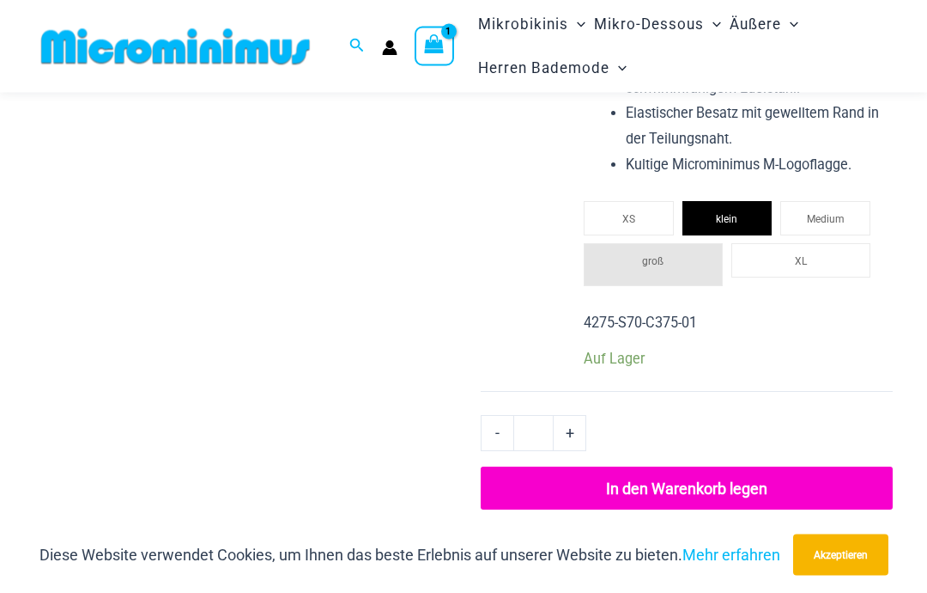
click at [756, 477] on button "In den Warenkorb legen" at bounding box center [687, 488] width 412 height 43
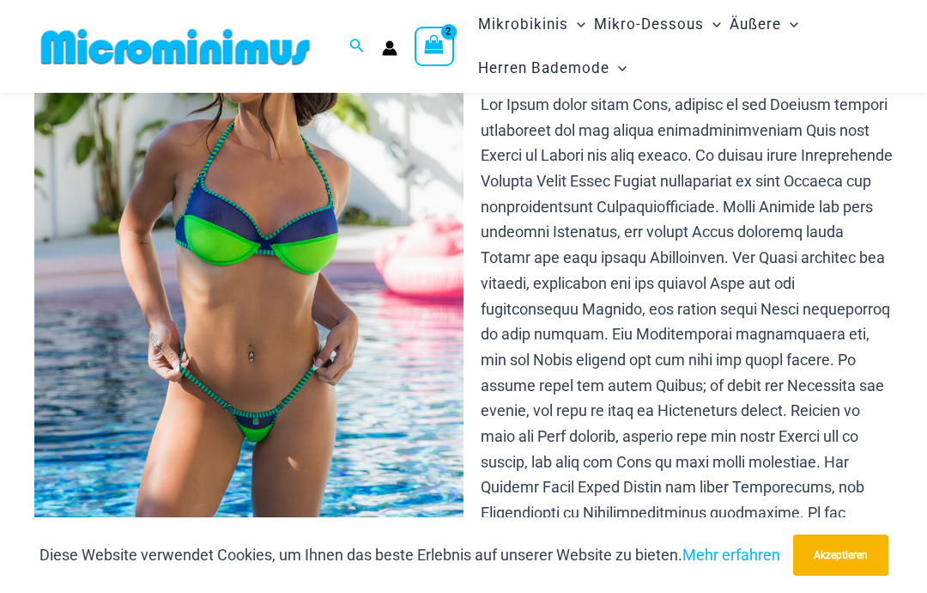
scroll to position [32, 0]
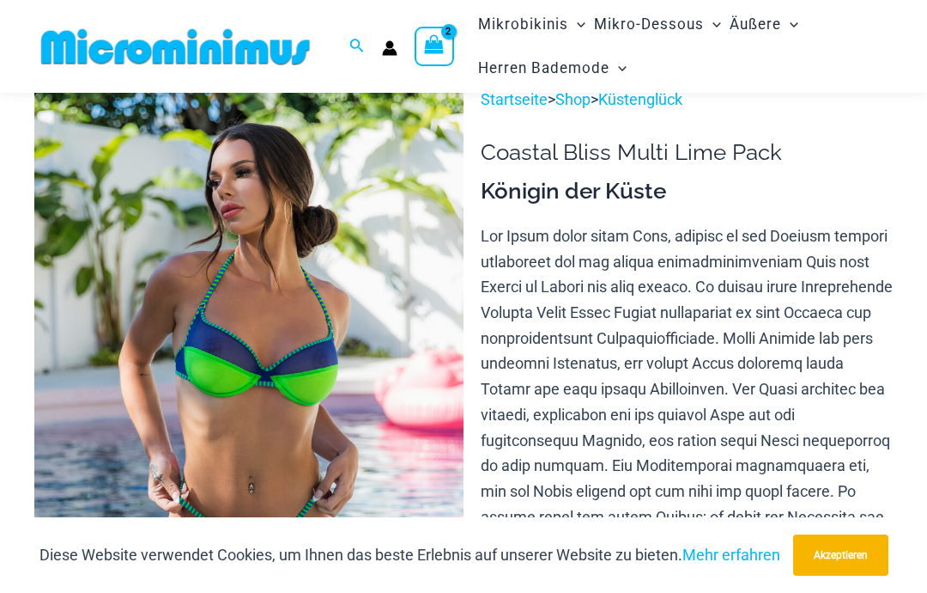
click at [442, 51] on icon "Warenkorb anzeigen, 2 Artikel" at bounding box center [434, 44] width 20 height 20
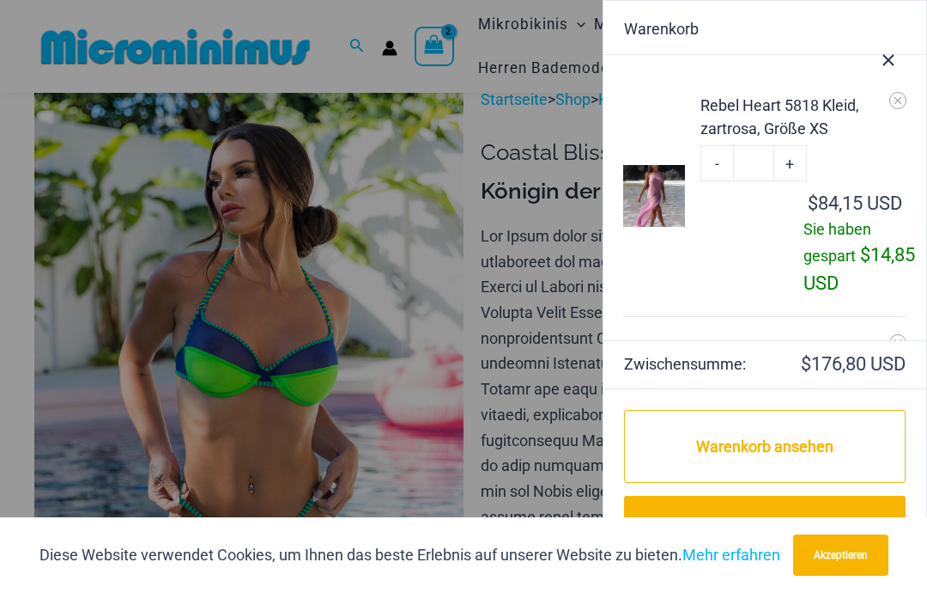
scroll to position [0, 0]
click at [900, 97] on button "Warenkorb-Schublade schließen" at bounding box center [889, 57] width 76 height 85
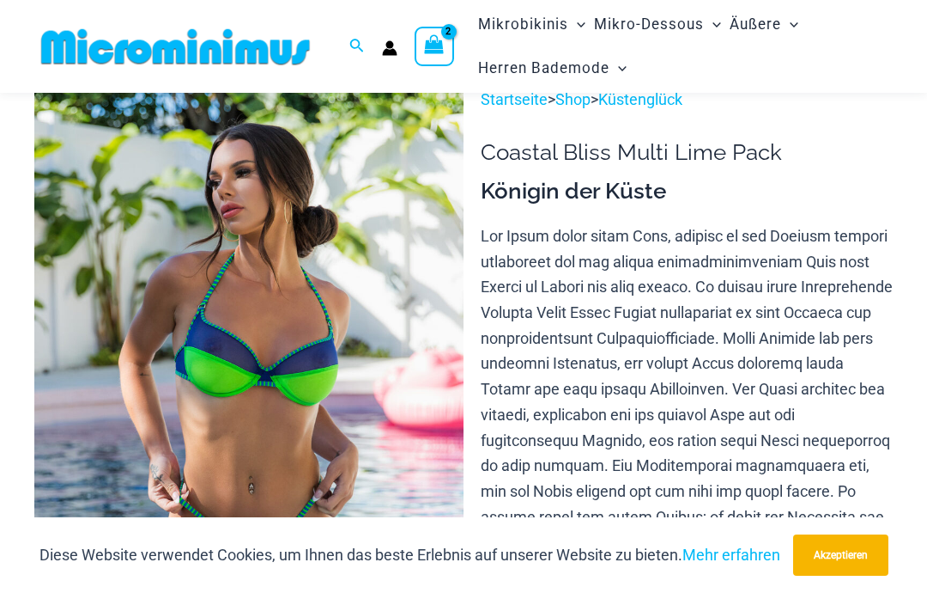
click at [449, 47] on div "Warenkorb anzeigen, 2 Artikel" at bounding box center [435, 47] width 40 height 40
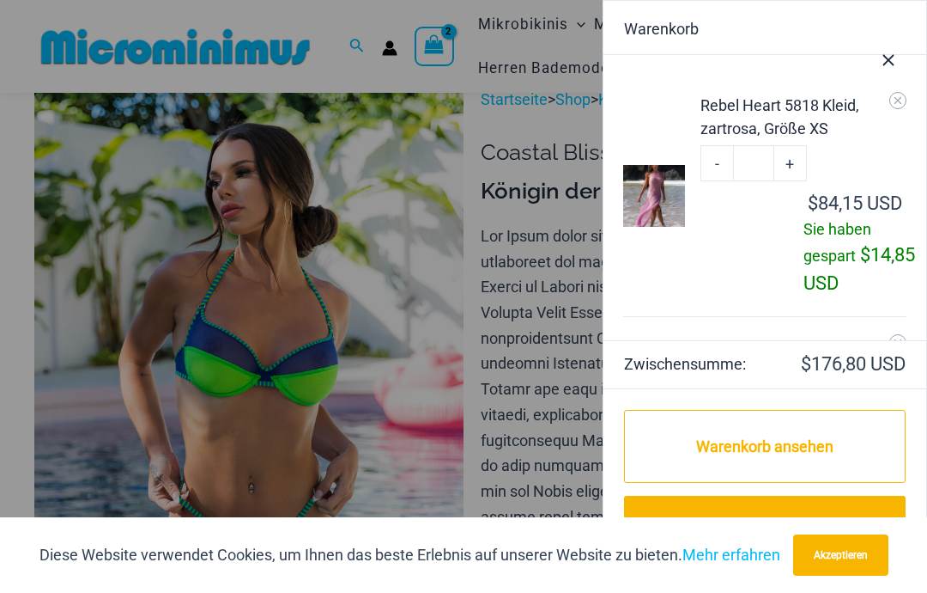
click at [721, 161] on link "-" at bounding box center [717, 163] width 33 height 36
type input "*"
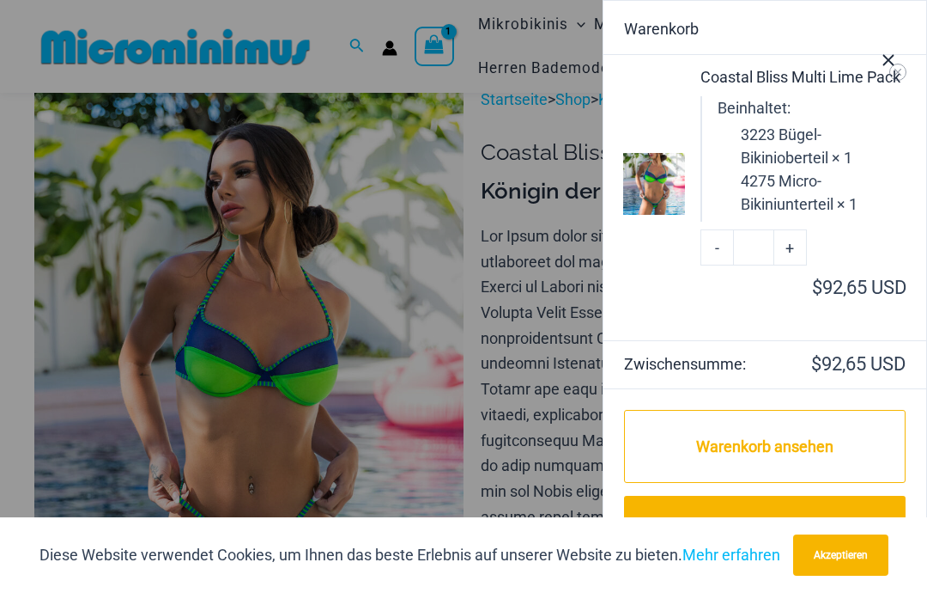
scroll to position [56, 0]
click at [832, 440] on font "Warenkorb ansehen" at bounding box center [764, 446] width 137 height 18
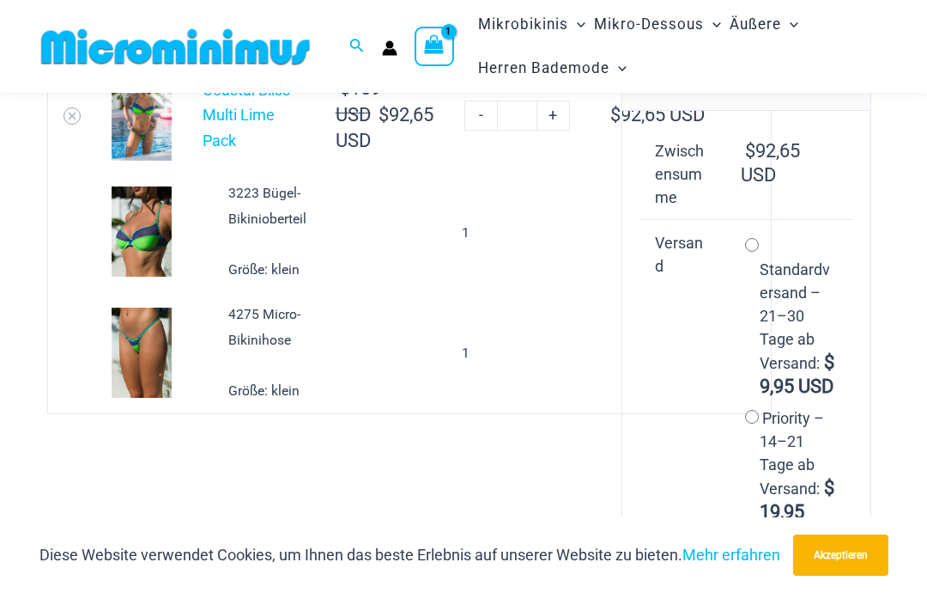
scroll to position [204, 0]
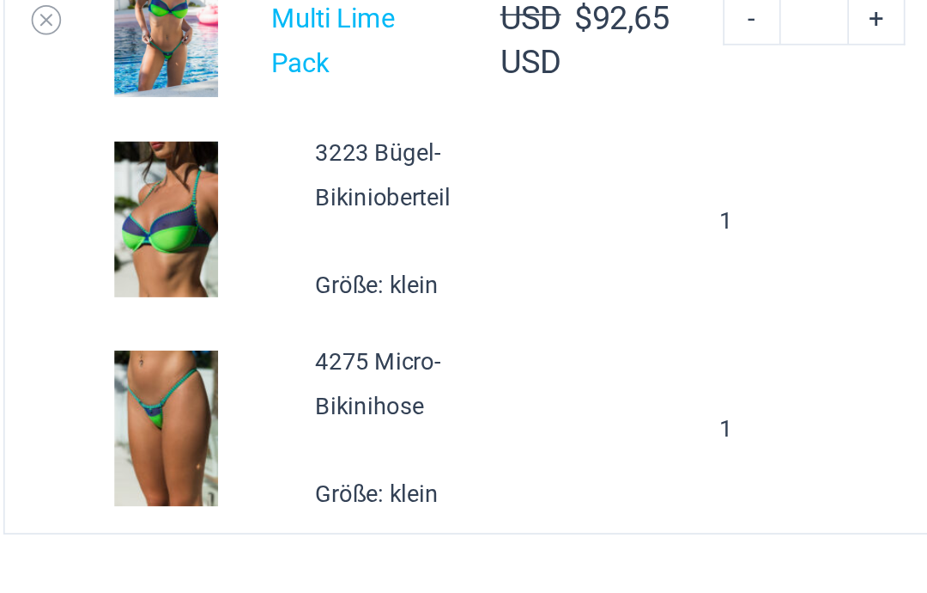
click at [112, 308] on img at bounding box center [142, 353] width 60 height 90
click at [112, 71] on img at bounding box center [142, 116] width 60 height 90
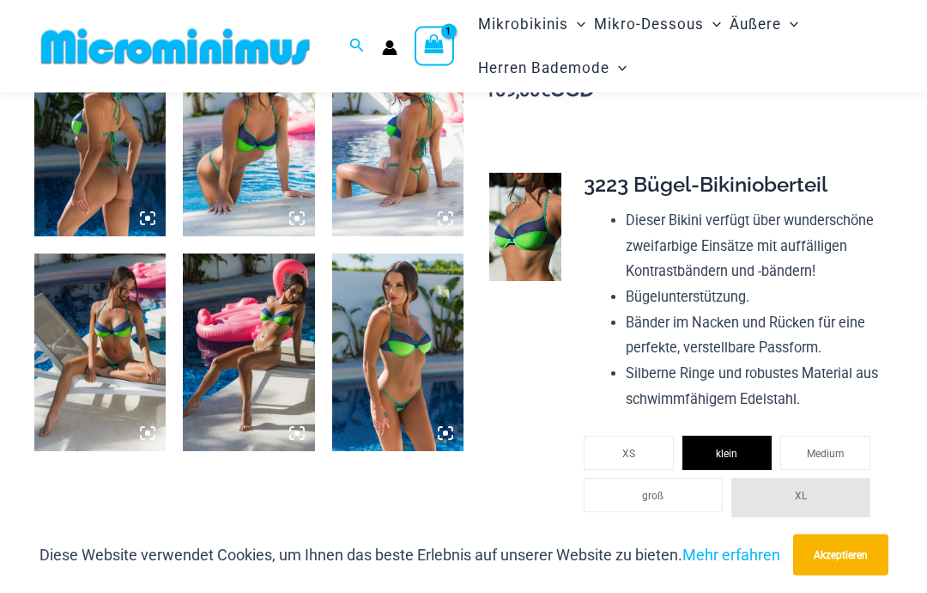
scroll to position [742, 0]
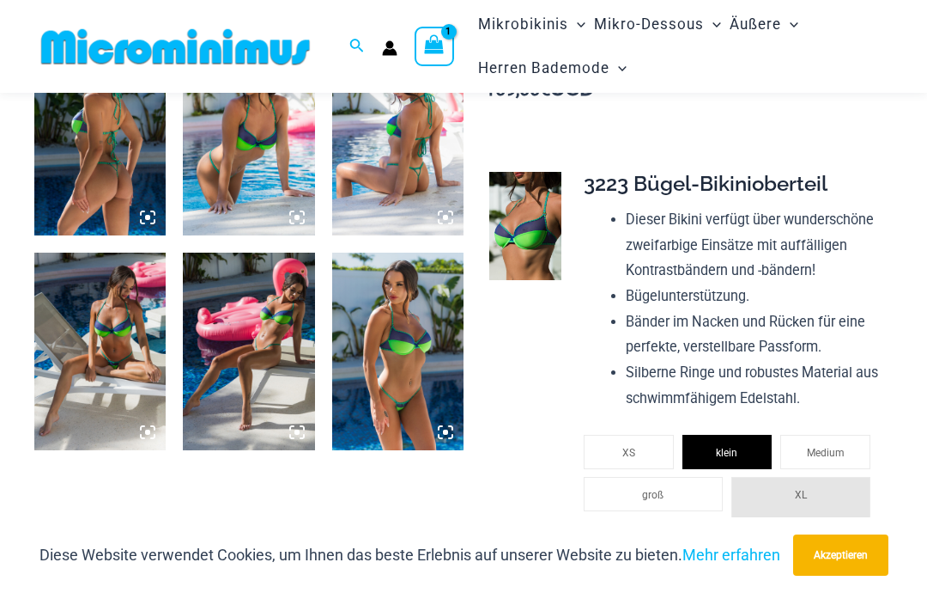
click at [137, 209] on img at bounding box center [99, 137] width 131 height 198
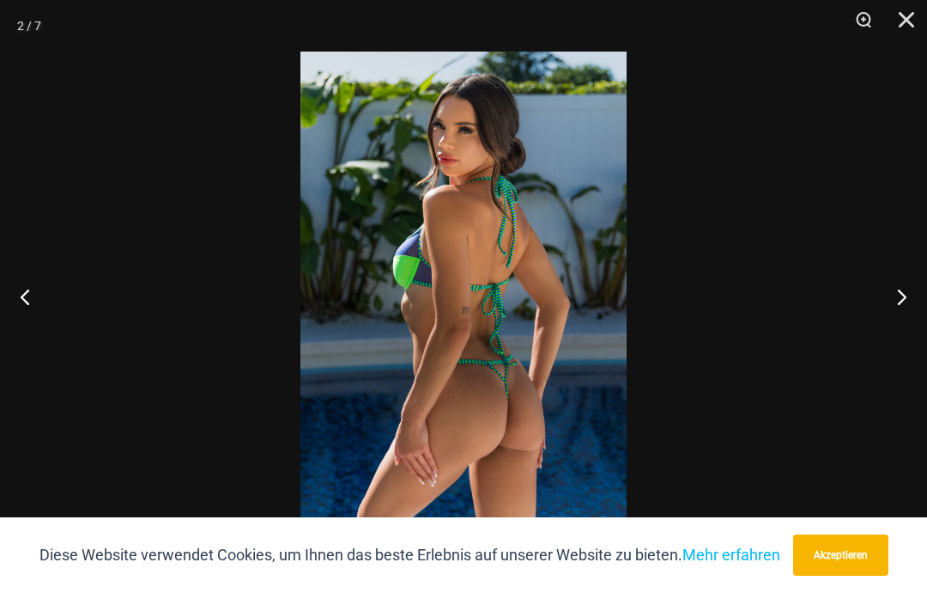
click at [917, 22] on button "Schließen" at bounding box center [900, 26] width 43 height 52
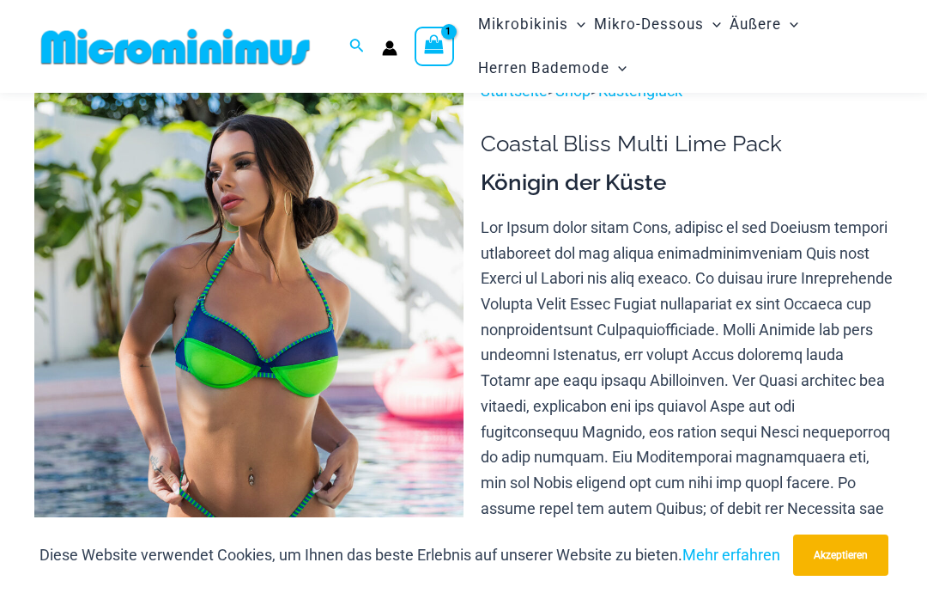
scroll to position [0, 0]
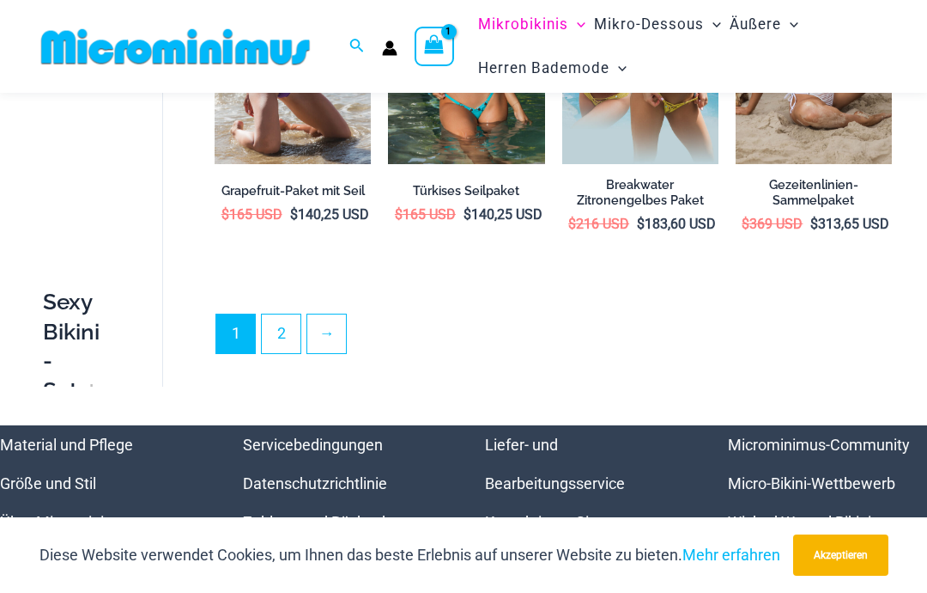
scroll to position [2869, 0]
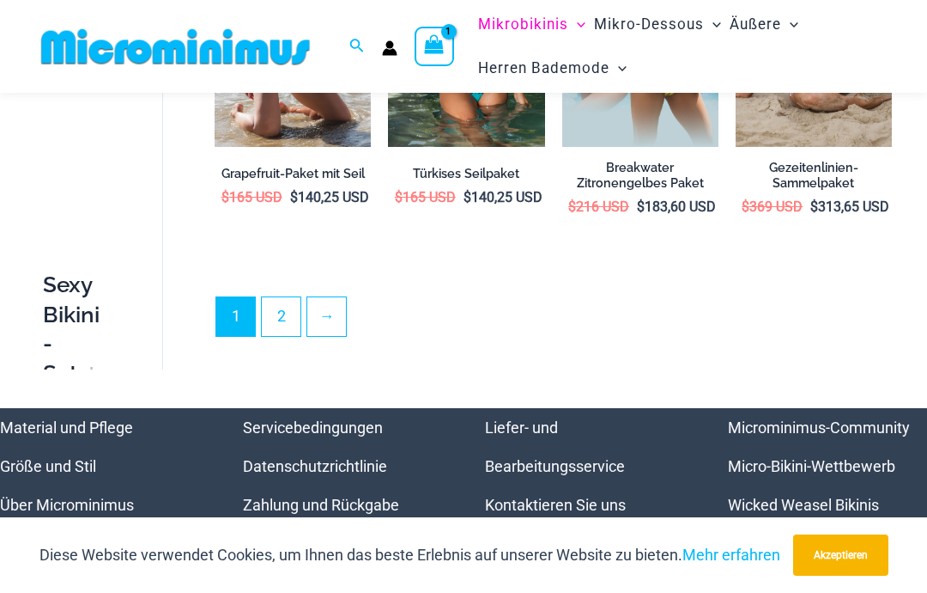
click at [285, 336] on link "2" at bounding box center [281, 316] width 39 height 39
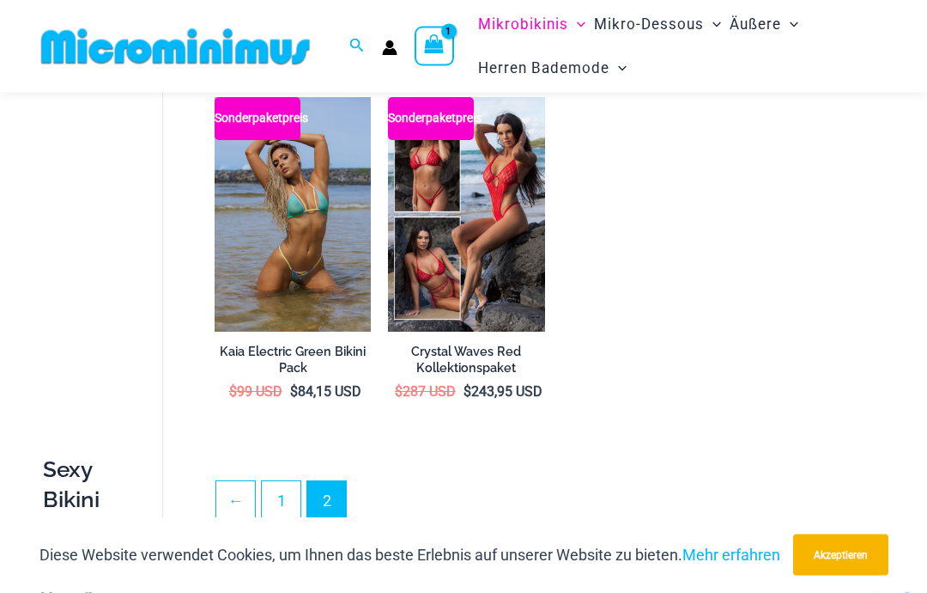
scroll to position [489, 0]
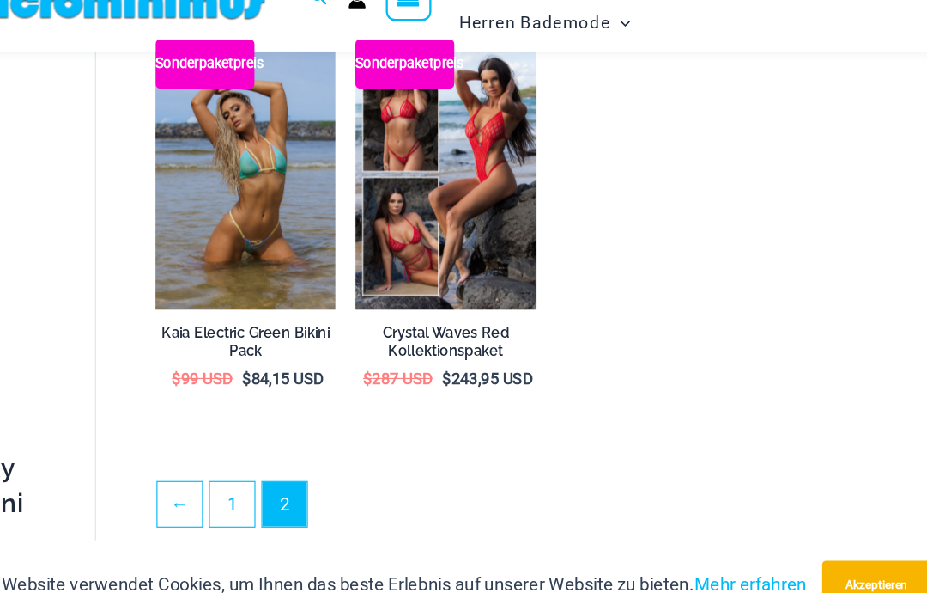
click at [215, 82] on img at bounding box center [215, 82] width 0 height 0
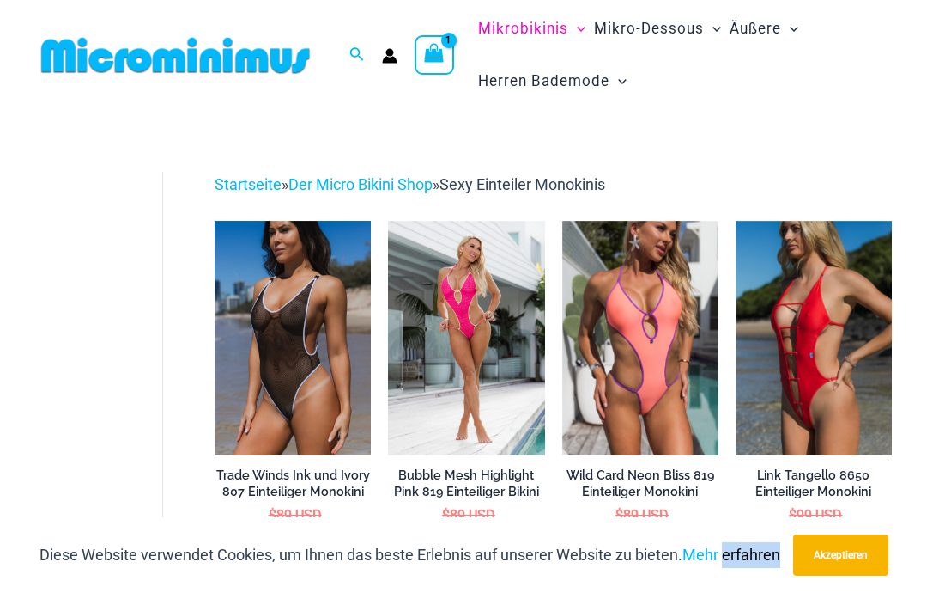
click at [540, 587] on div "Diese Website verwendet Cookies, um Ihnen das beste Erlebnis auf unserer Websit…" at bounding box center [463, 555] width 927 height 76
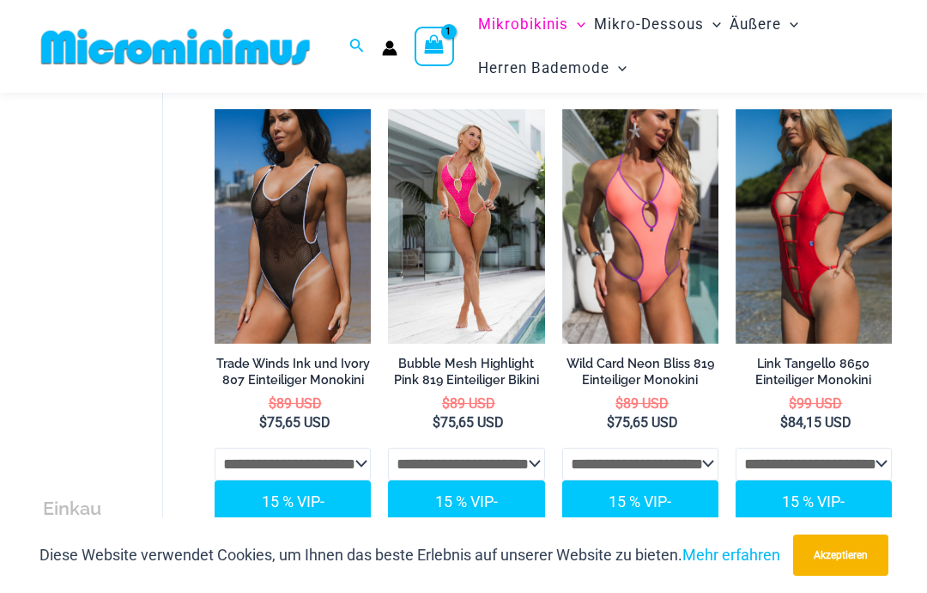
scroll to position [104, 0]
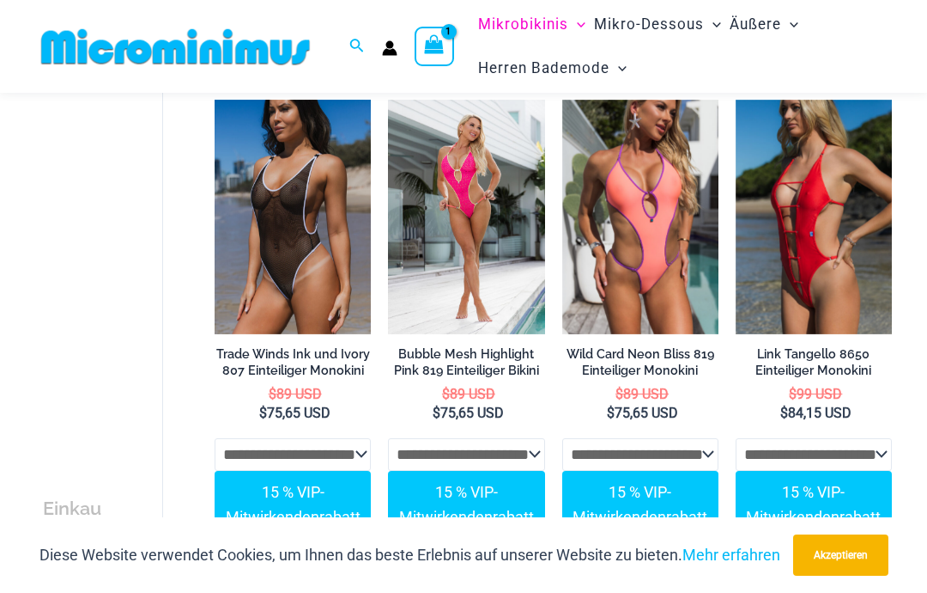
click at [562, 100] on img at bounding box center [562, 100] width 0 height 0
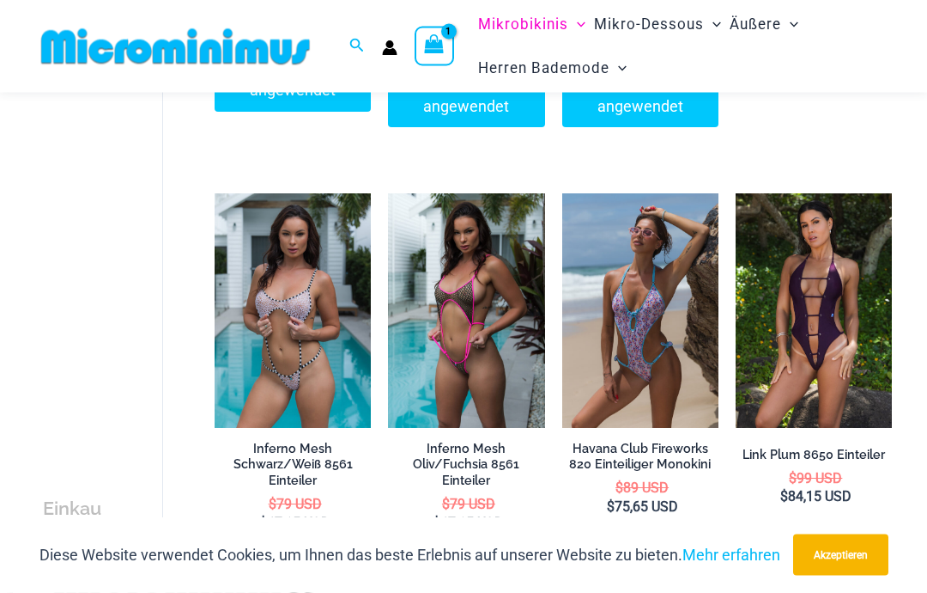
scroll to position [1087, 0]
click at [562, 193] on img at bounding box center [562, 193] width 0 height 0
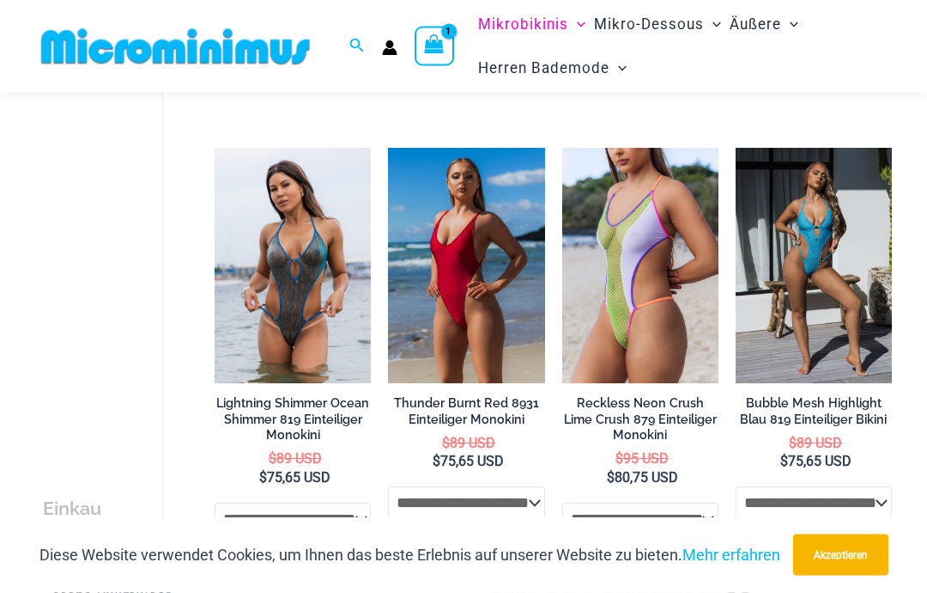
scroll to position [2210, 0]
click at [215, 148] on img at bounding box center [215, 148] width 0 height 0
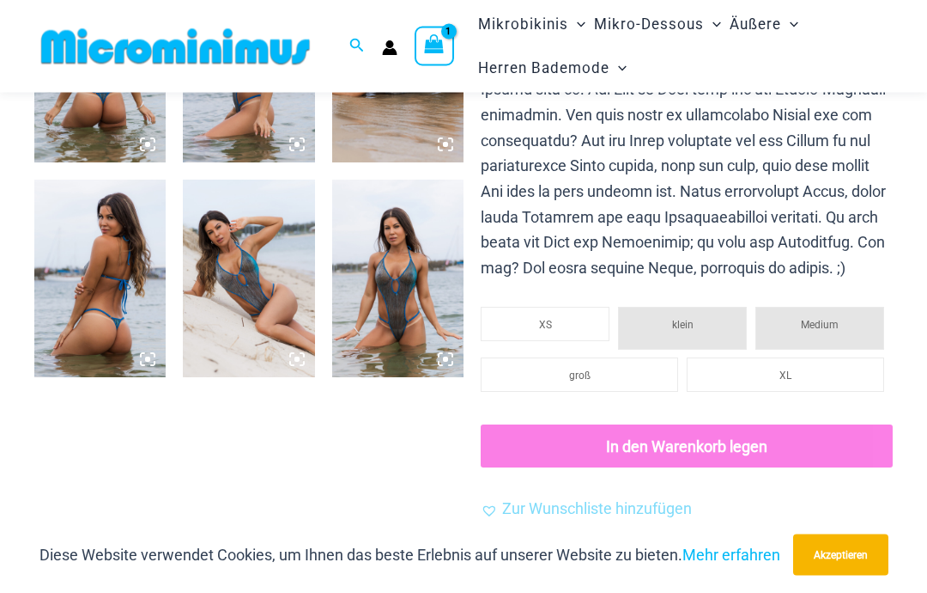
scroll to position [815, 0]
click at [692, 331] on font "klein" at bounding box center [682, 325] width 21 height 12
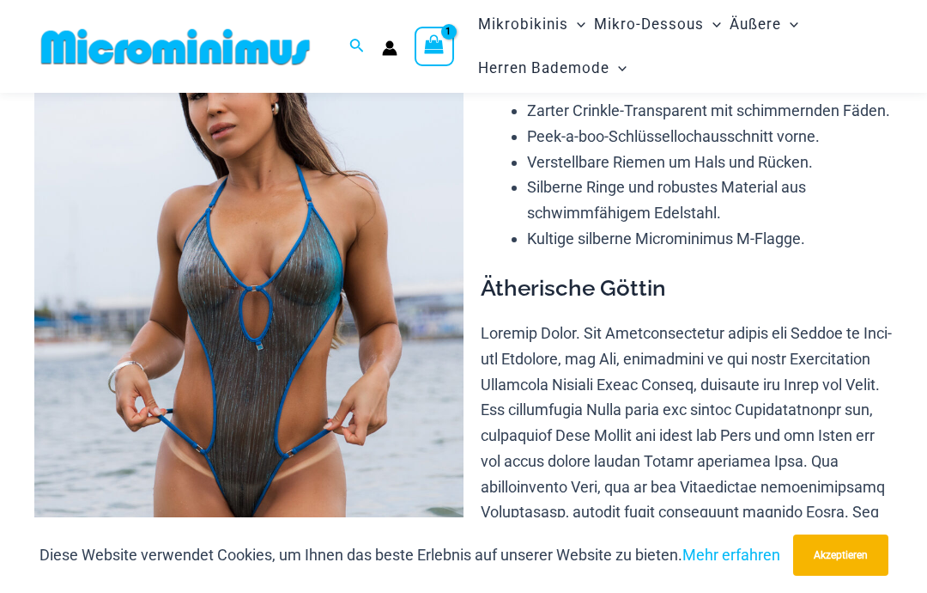
scroll to position [0, 0]
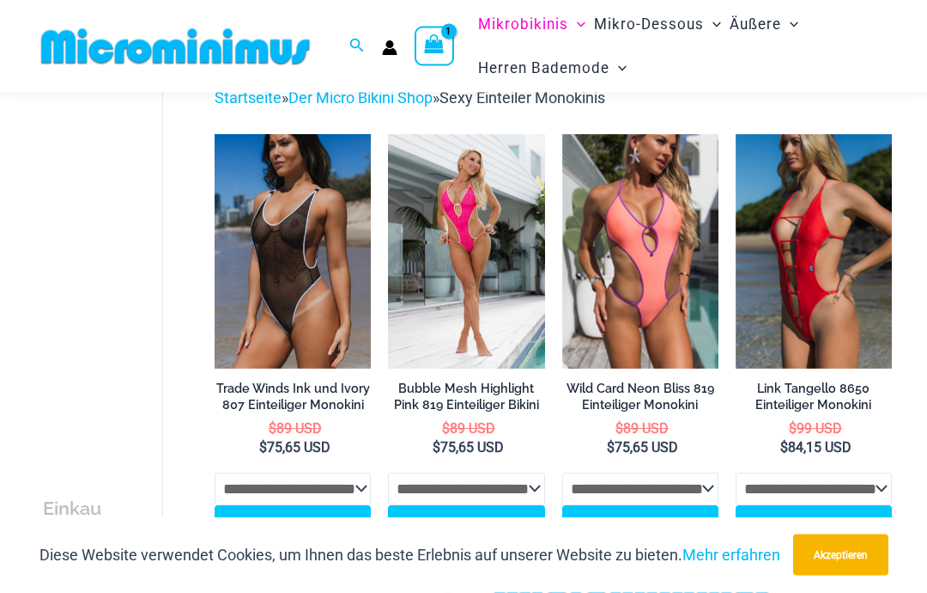
scroll to position [70, 0]
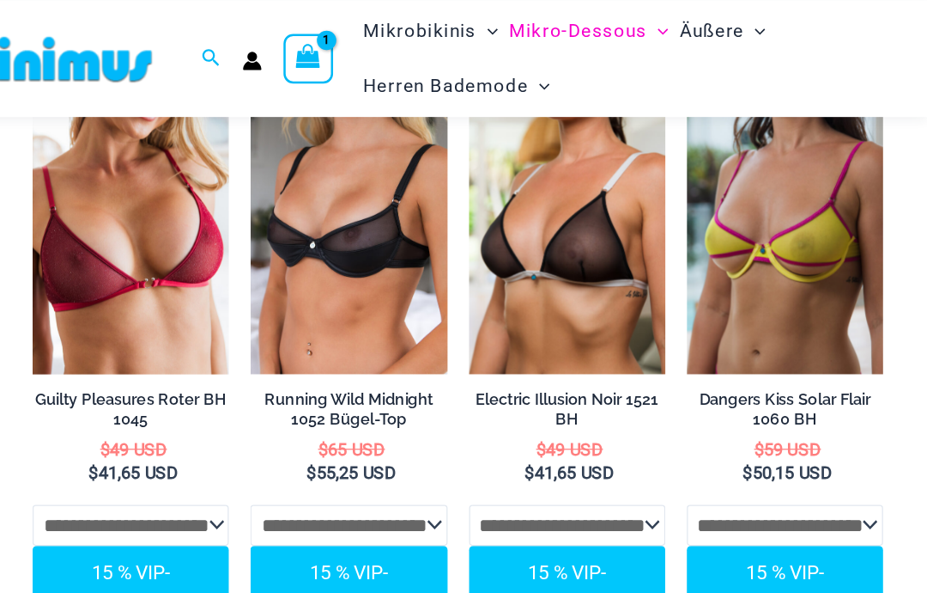
scroll to position [141, 0]
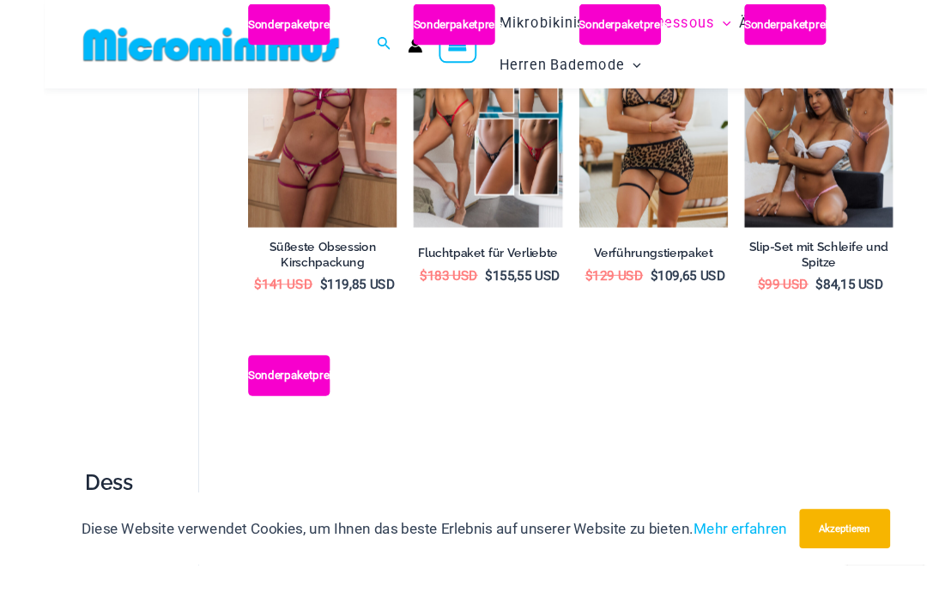
scroll to position [1347, 0]
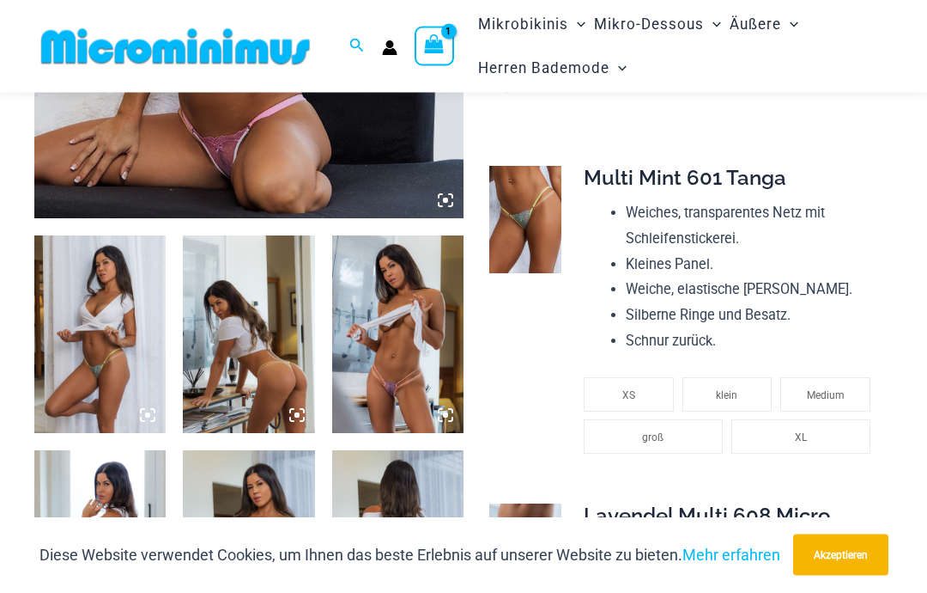
scroll to position [651, 0]
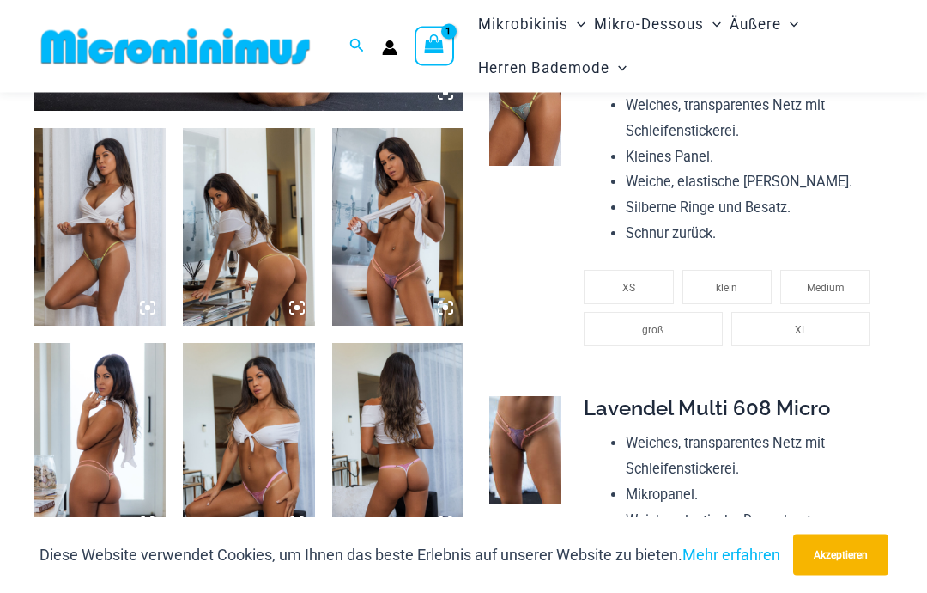
click at [724, 283] on font "klein" at bounding box center [726, 289] width 21 height 12
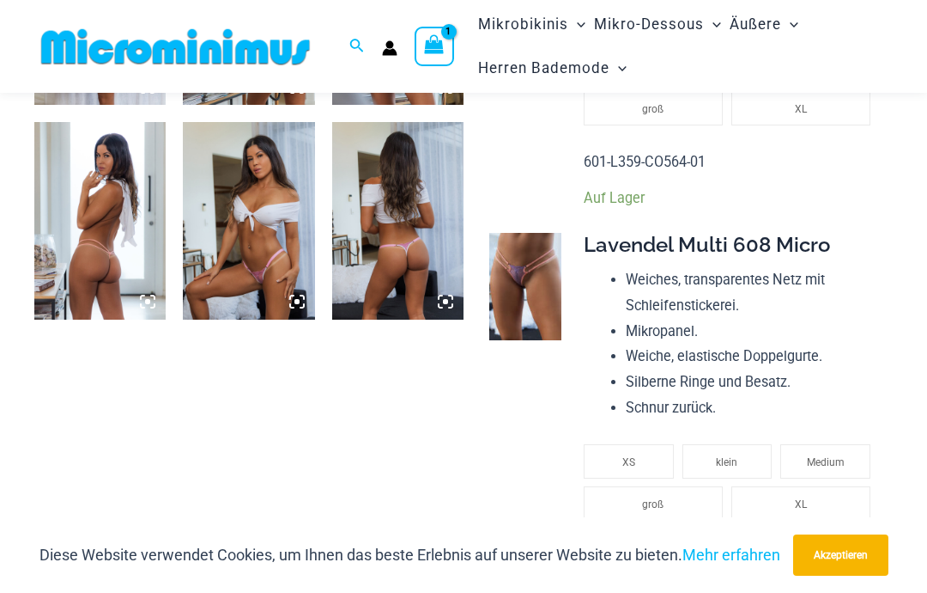
scroll to position [1013, 0]
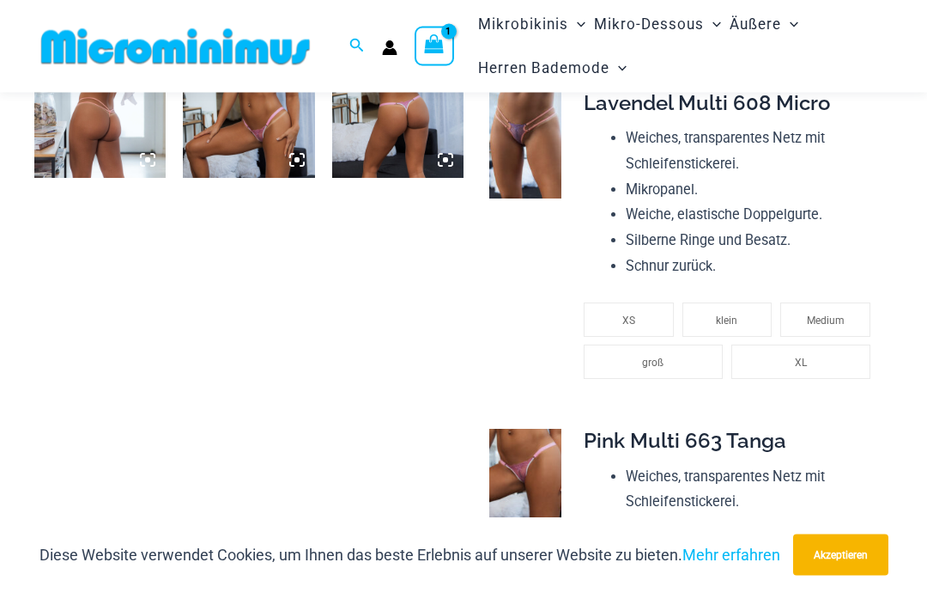
click at [723, 315] on font "klein" at bounding box center [726, 321] width 21 height 12
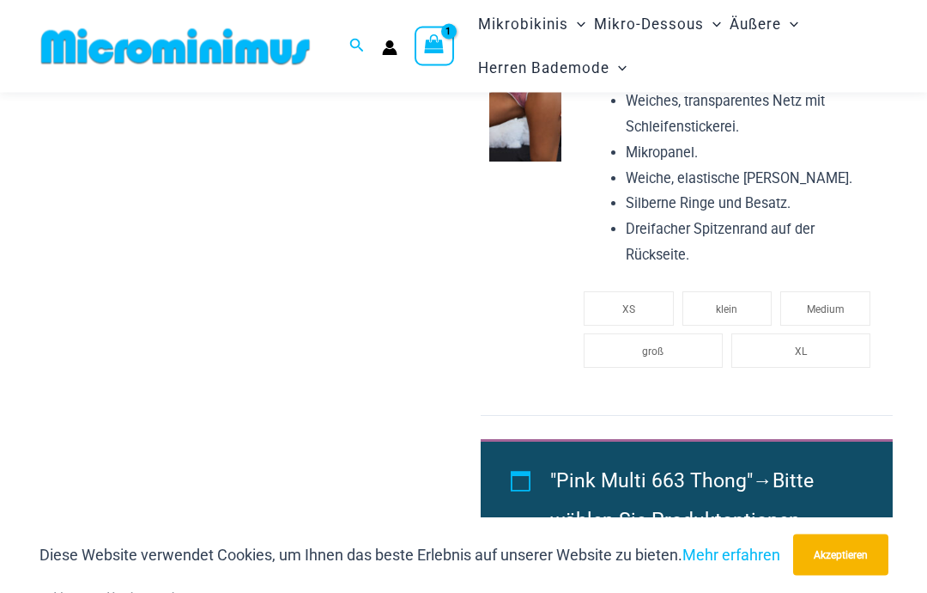
click at [716, 301] on li "klein" at bounding box center [728, 309] width 90 height 34
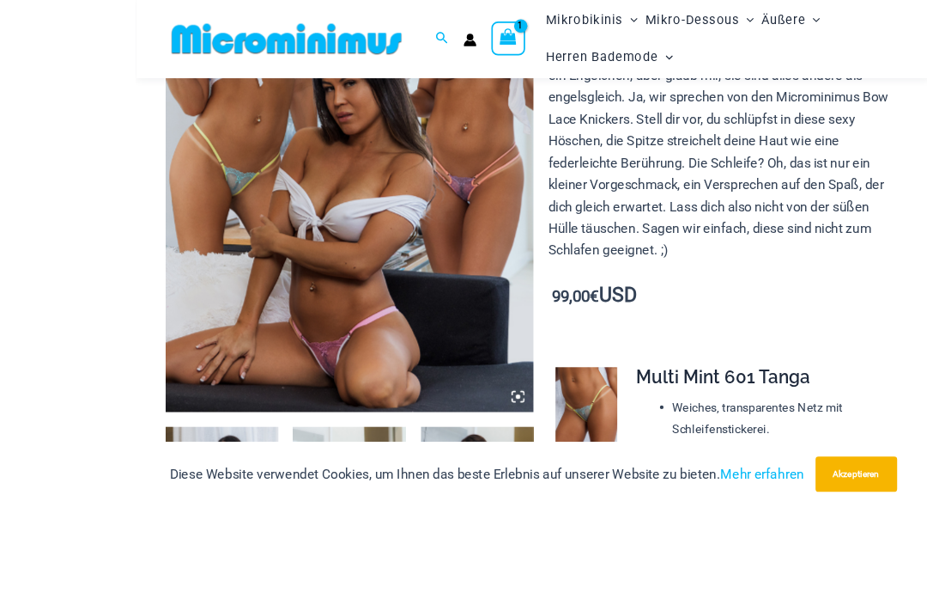
scroll to position [288, 0]
